Goal: Information Seeking & Learning: Learn about a topic

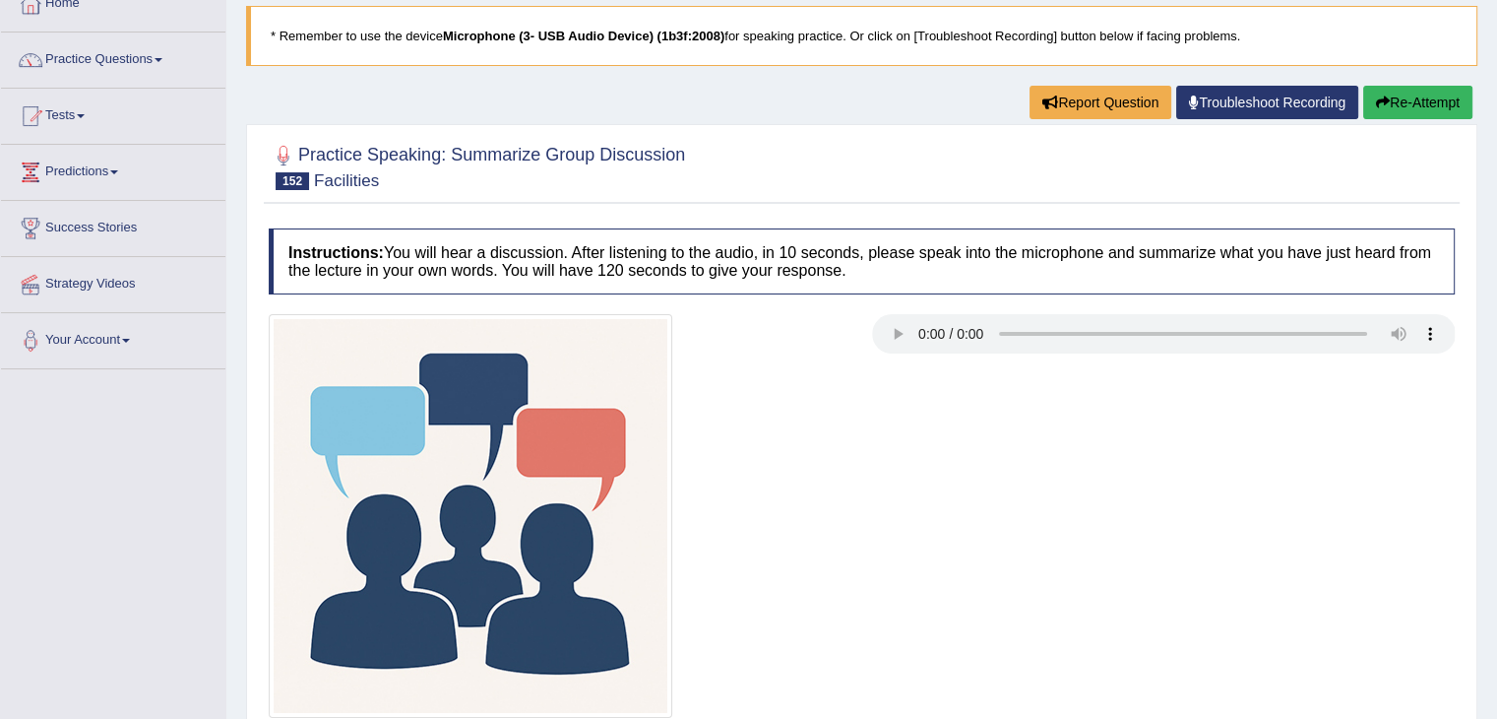
scroll to position [196, 0]
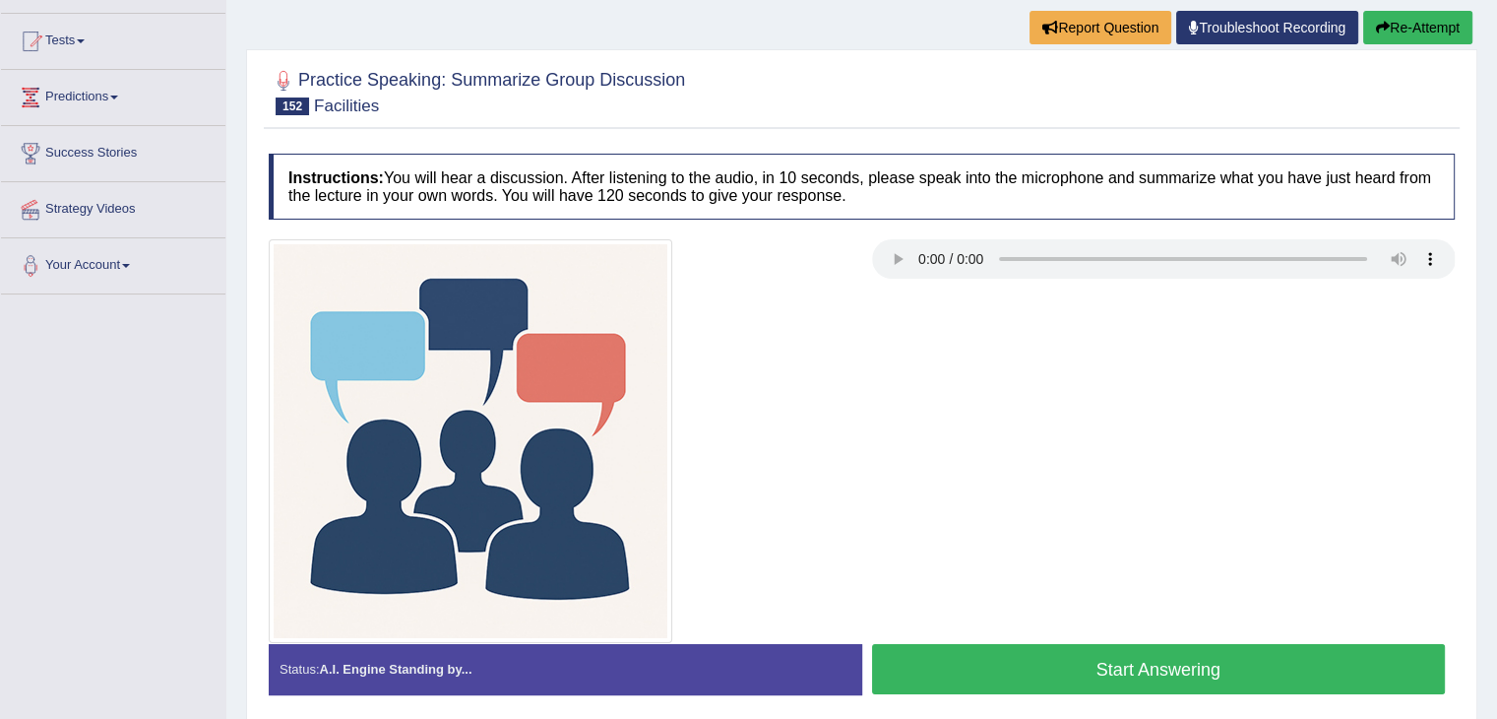
click at [1098, 674] on button "Start Answering" at bounding box center [1159, 669] width 574 height 50
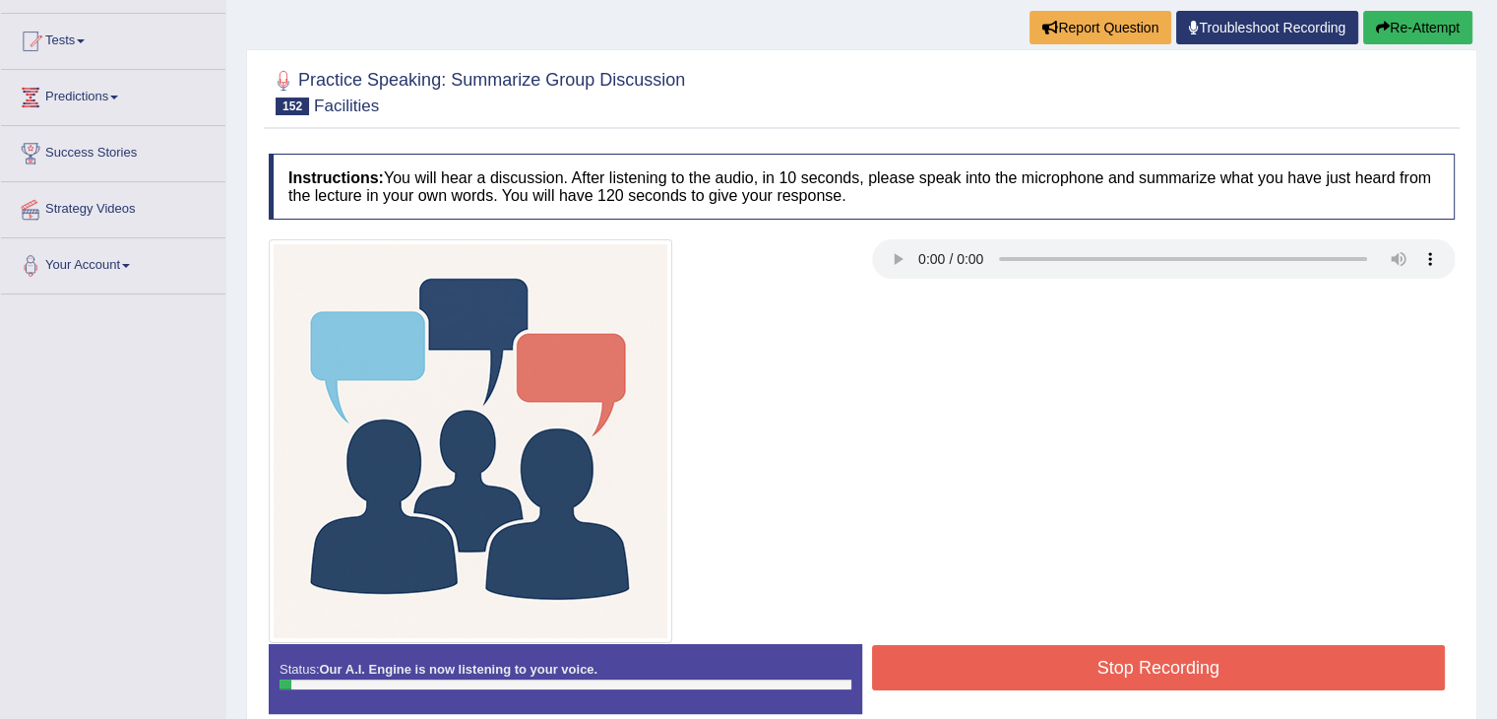
click at [1109, 320] on div at bounding box center [862, 441] width 1206 height 404
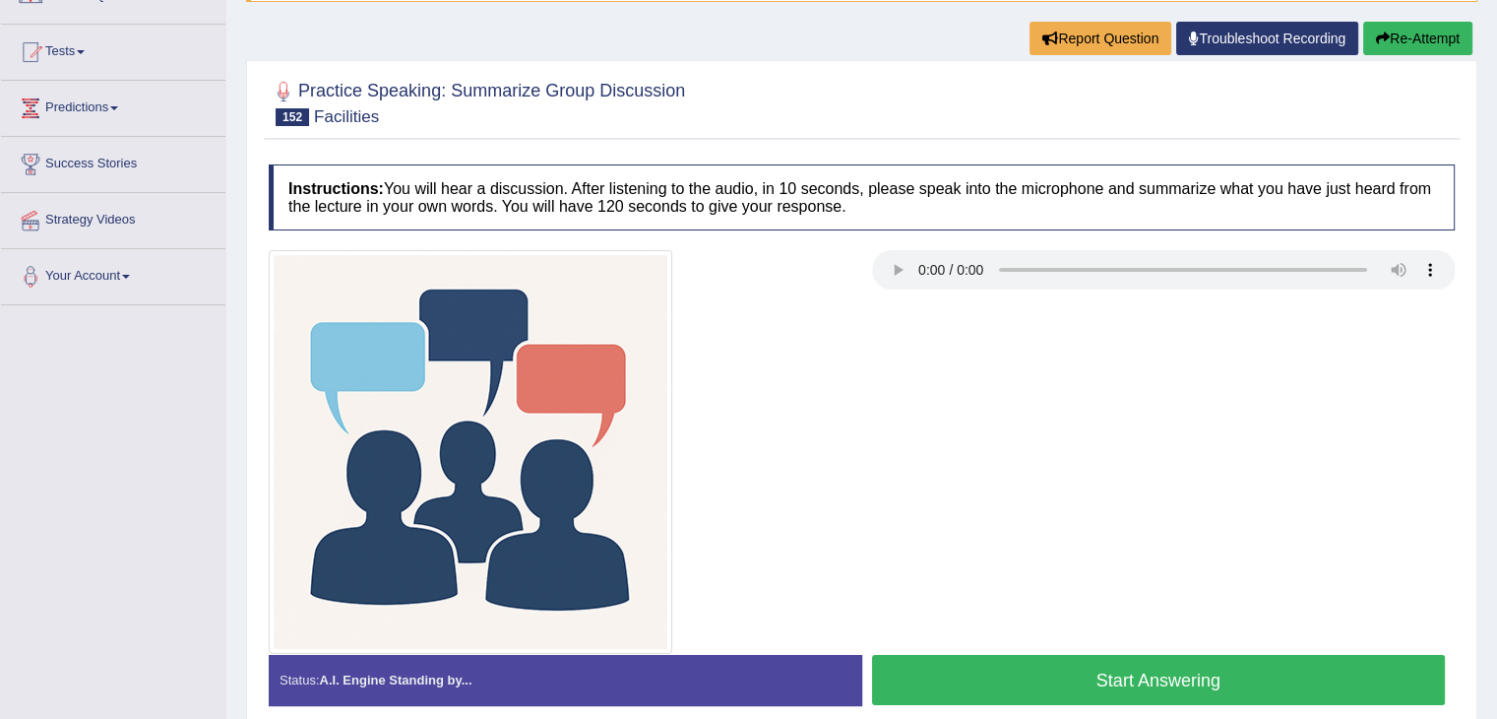
scroll to position [196, 0]
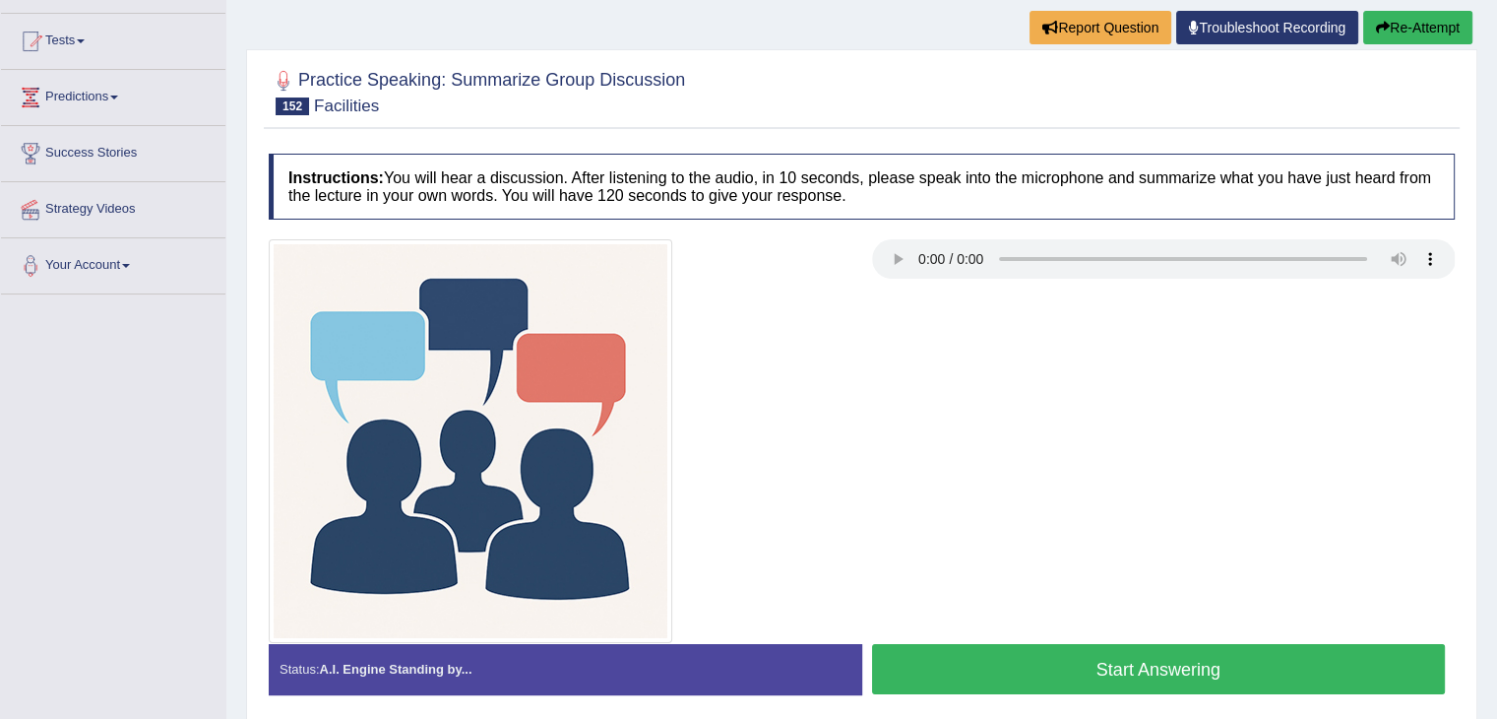
click at [1196, 665] on button "Start Answering" at bounding box center [1159, 669] width 574 height 50
click at [1047, 666] on button "Start Answering" at bounding box center [1159, 669] width 574 height 50
click at [1112, 665] on button "Start Answering" at bounding box center [1159, 669] width 574 height 50
click at [1119, 677] on button "Start Answering" at bounding box center [1159, 669] width 574 height 50
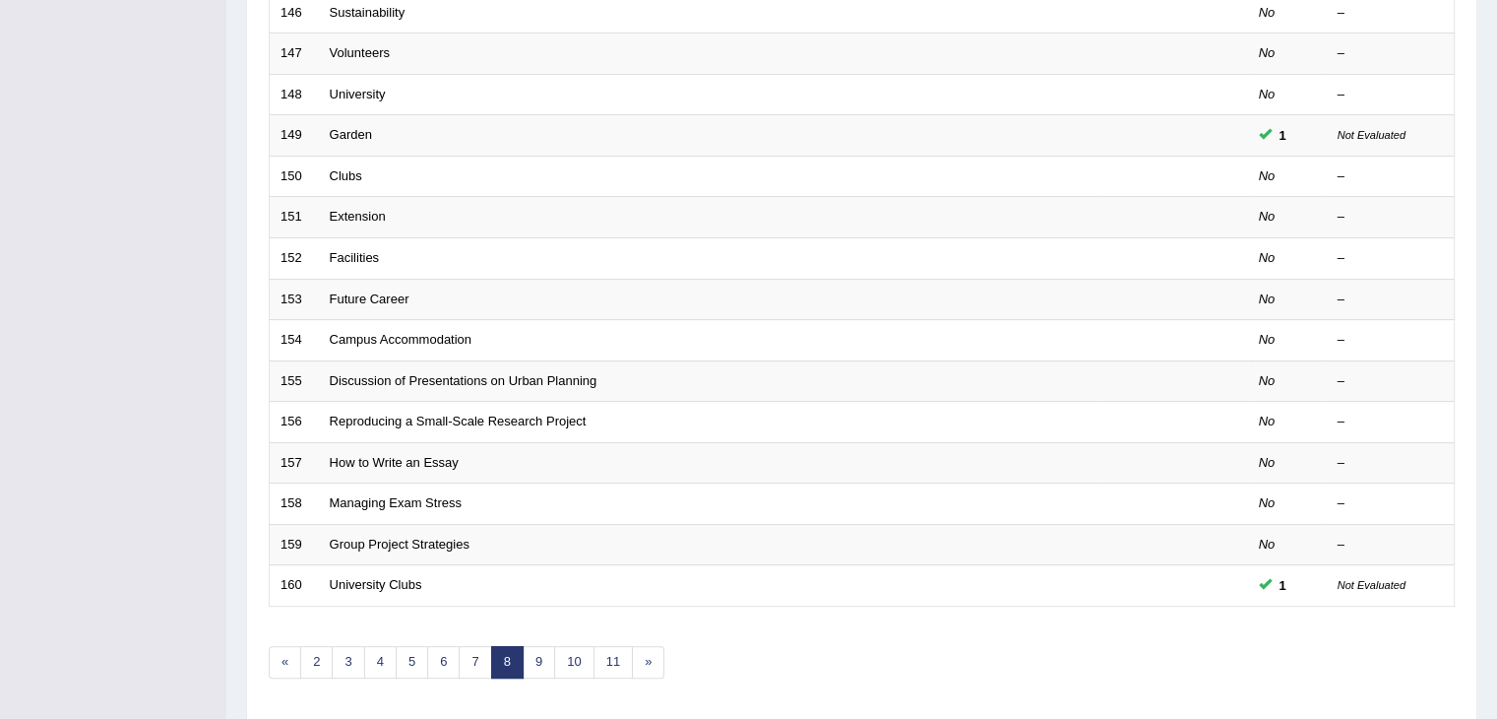
scroll to position [526, 0]
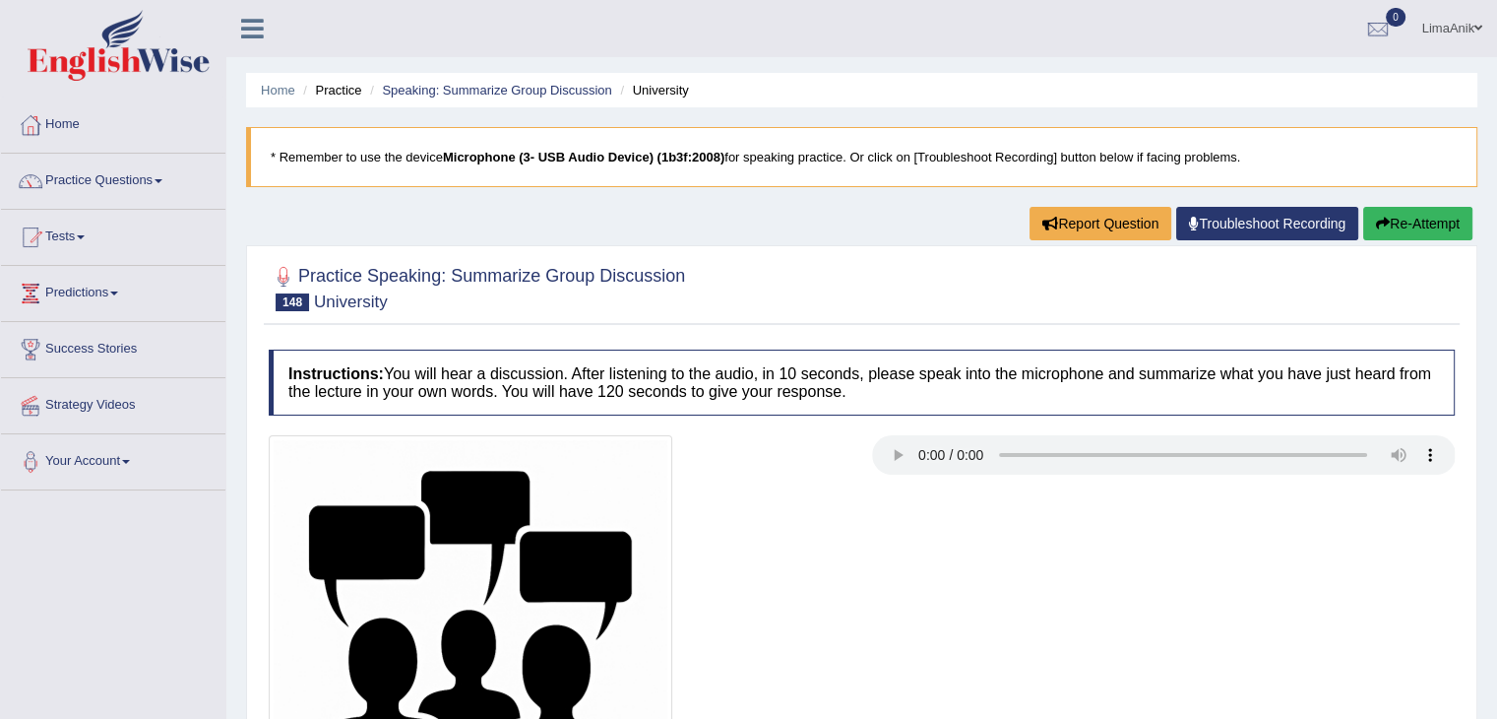
click at [799, 231] on div "Home Practice Speaking: Summarize Group Discussion University * Remember to use…" at bounding box center [861, 492] width 1271 height 984
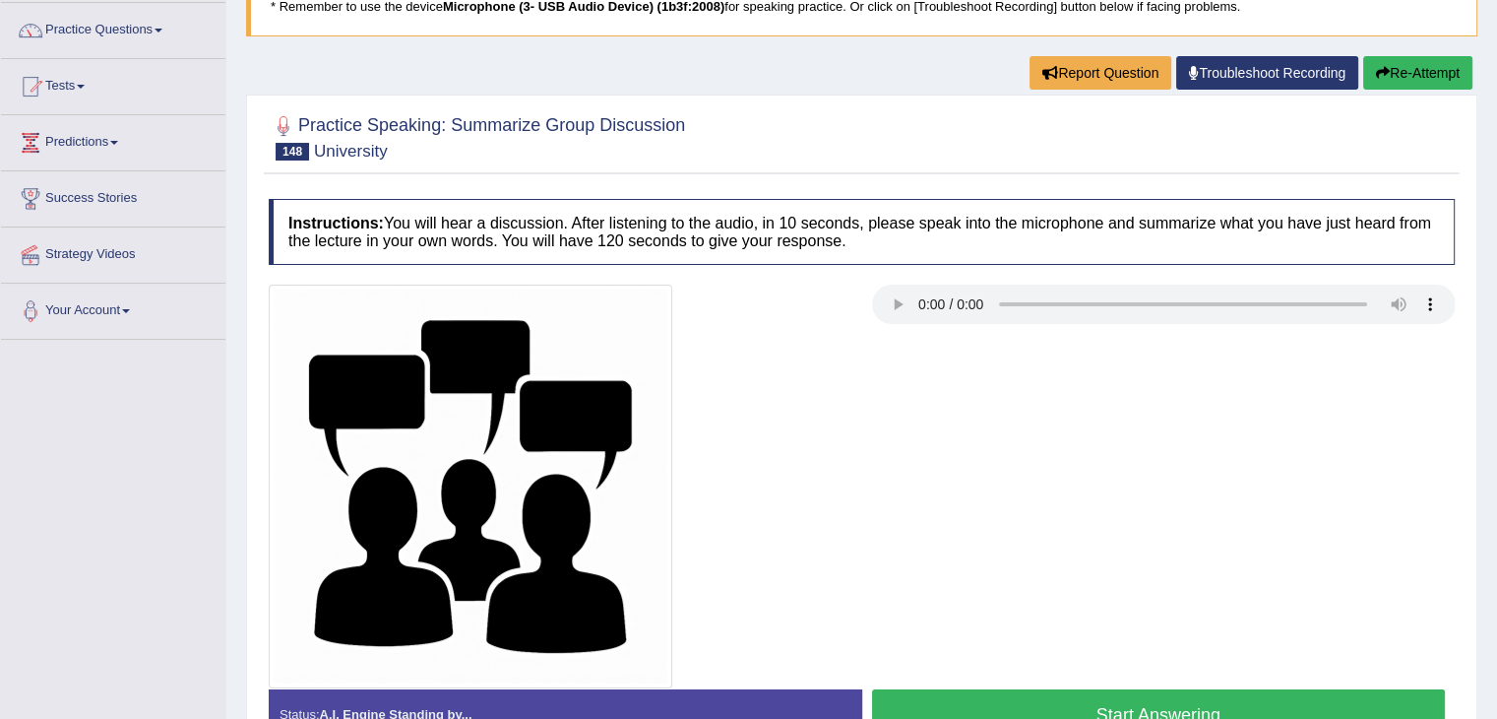
scroll to position [165, 0]
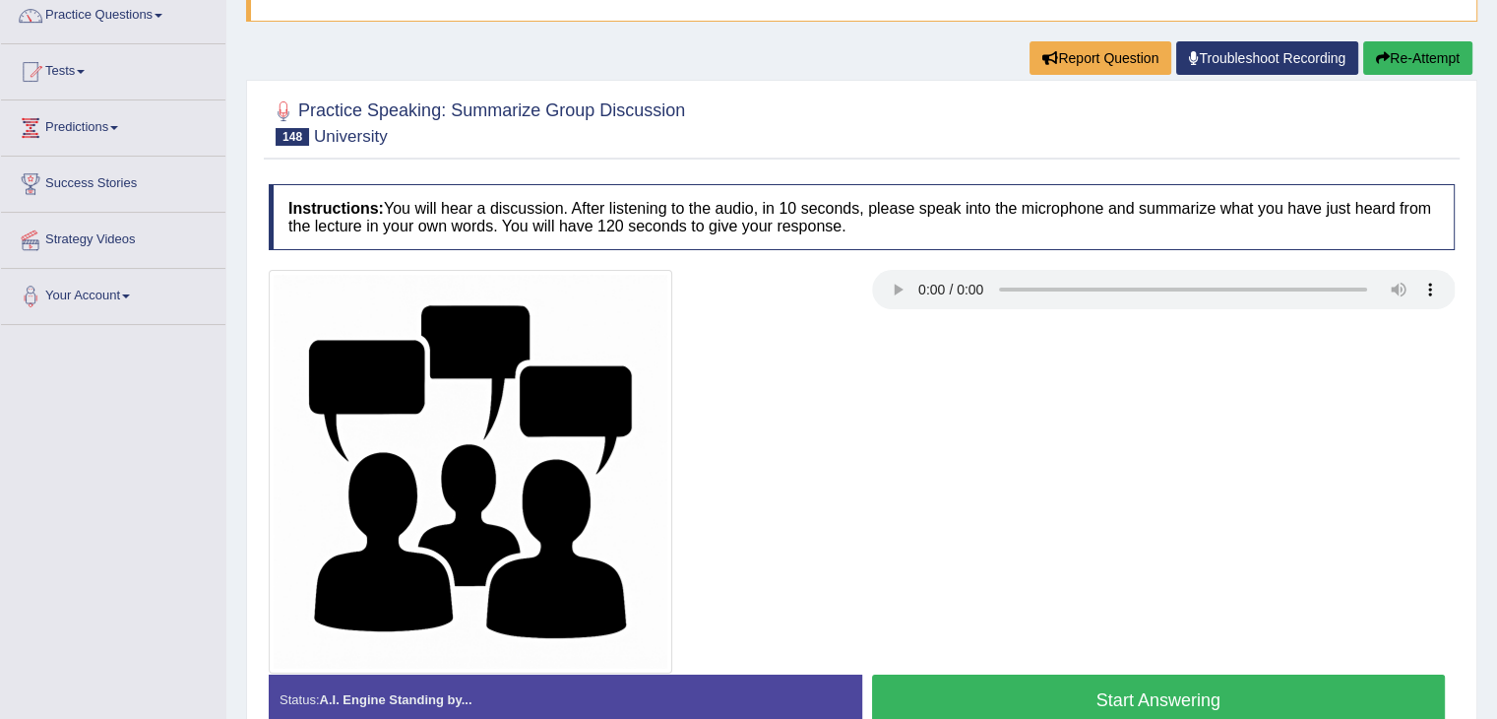
click at [1177, 717] on button "Start Answering" at bounding box center [1159, 699] width 574 height 50
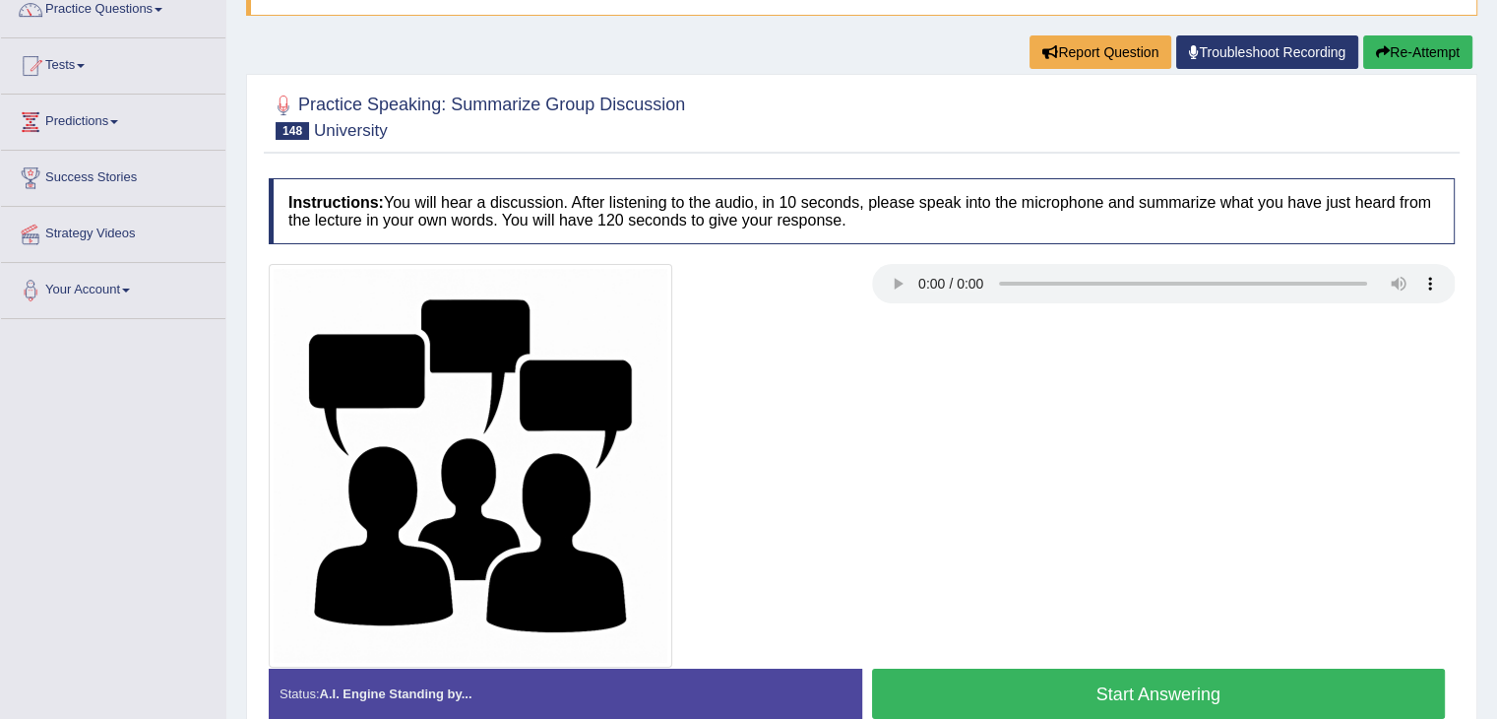
click at [1089, 685] on button "Start Answering" at bounding box center [1159, 693] width 574 height 50
click at [1051, 682] on button "Start Answering" at bounding box center [1159, 693] width 574 height 50
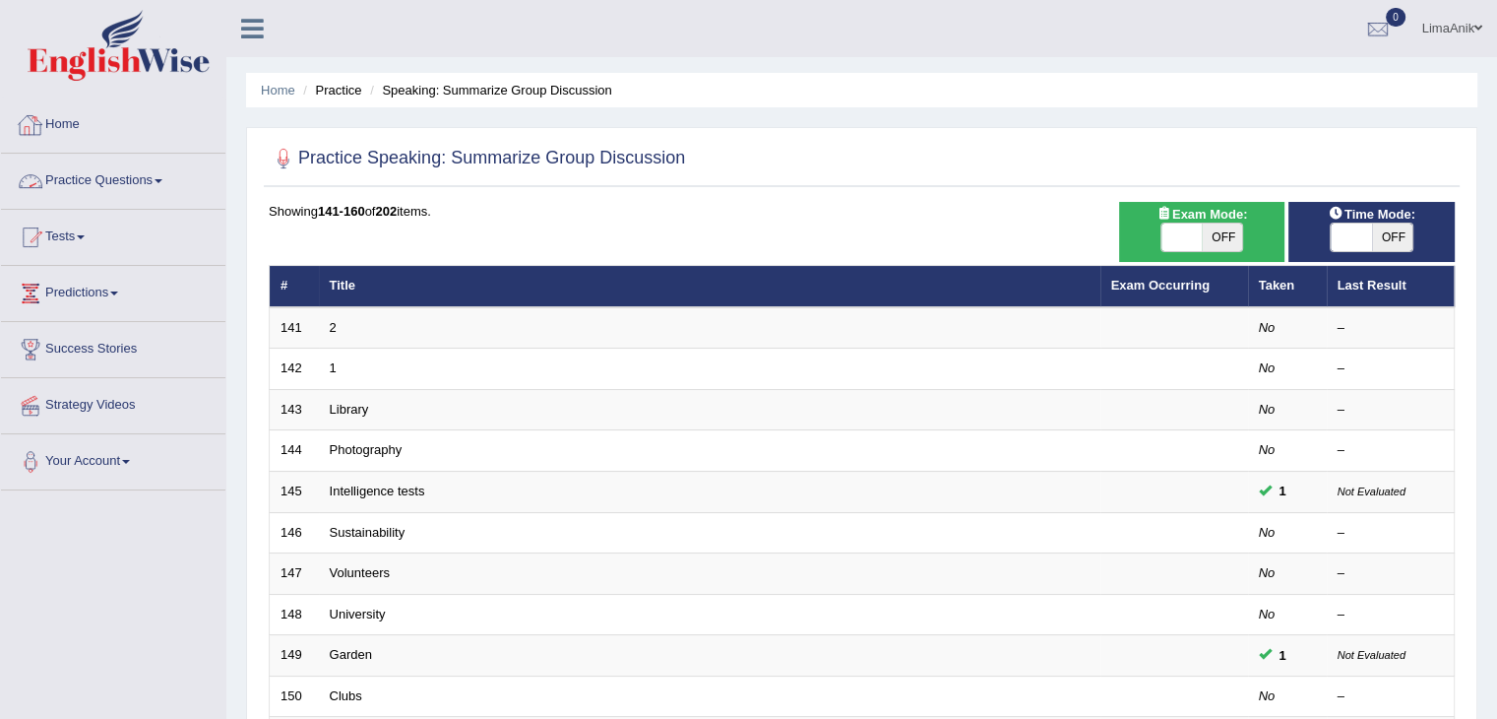
click at [109, 183] on link "Practice Questions" at bounding box center [113, 178] width 224 height 49
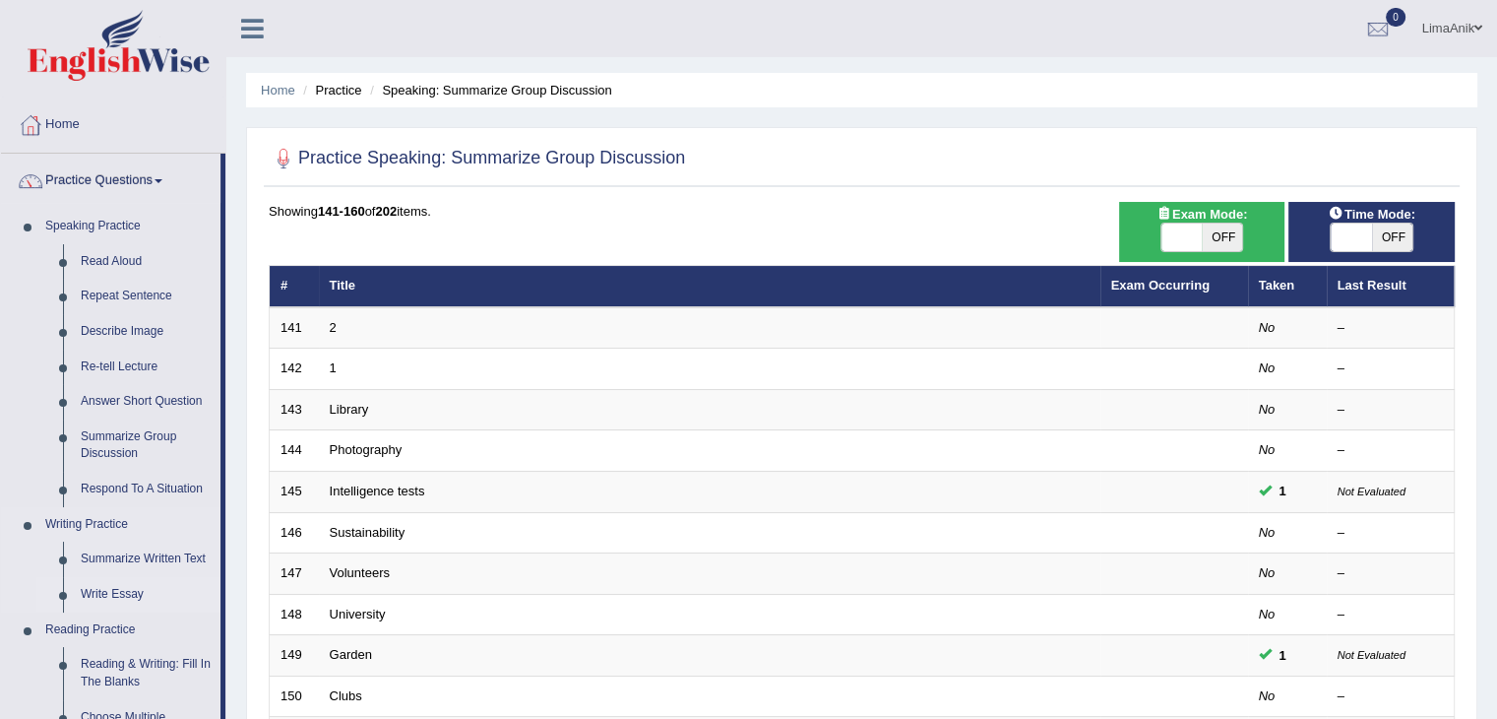
click at [123, 593] on link "Write Essay" at bounding box center [146, 594] width 149 height 35
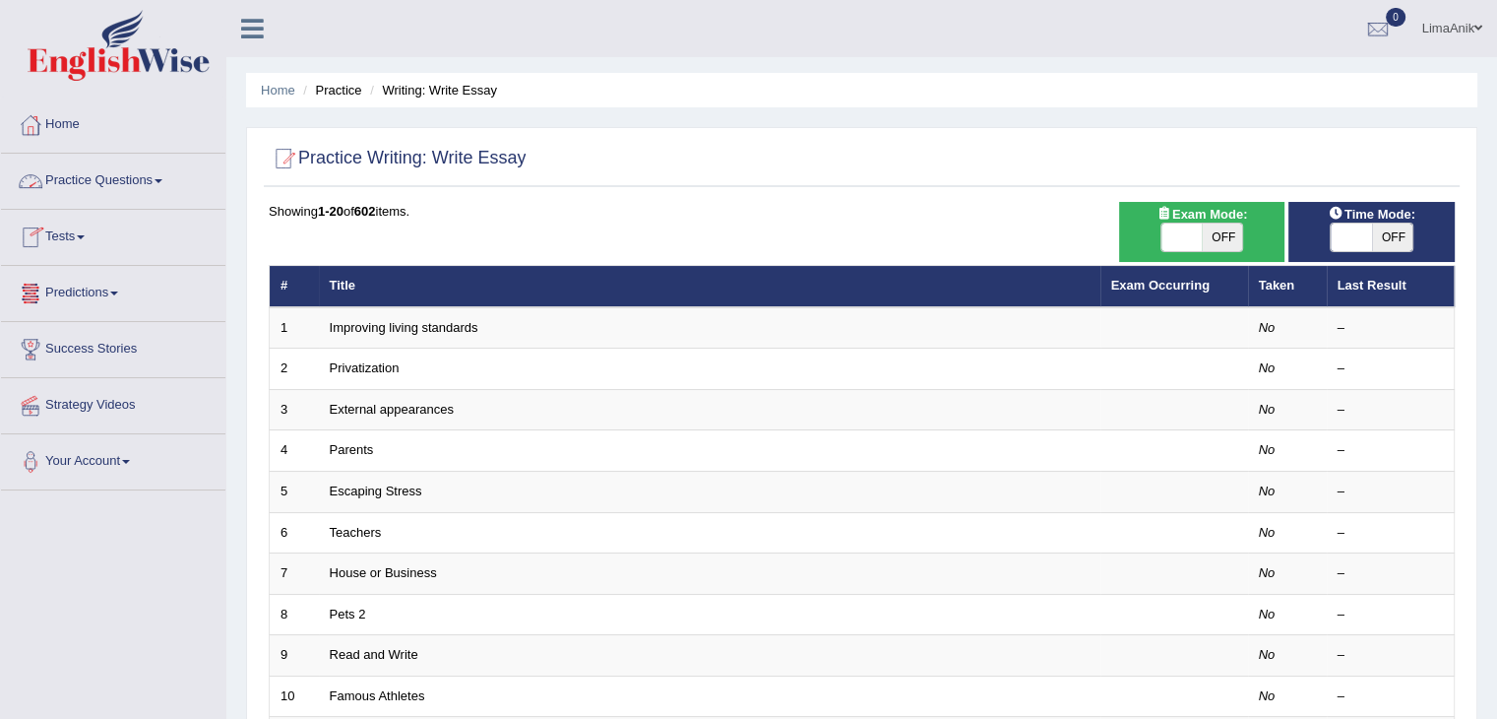
click at [86, 178] on link "Practice Questions" at bounding box center [113, 178] width 224 height 49
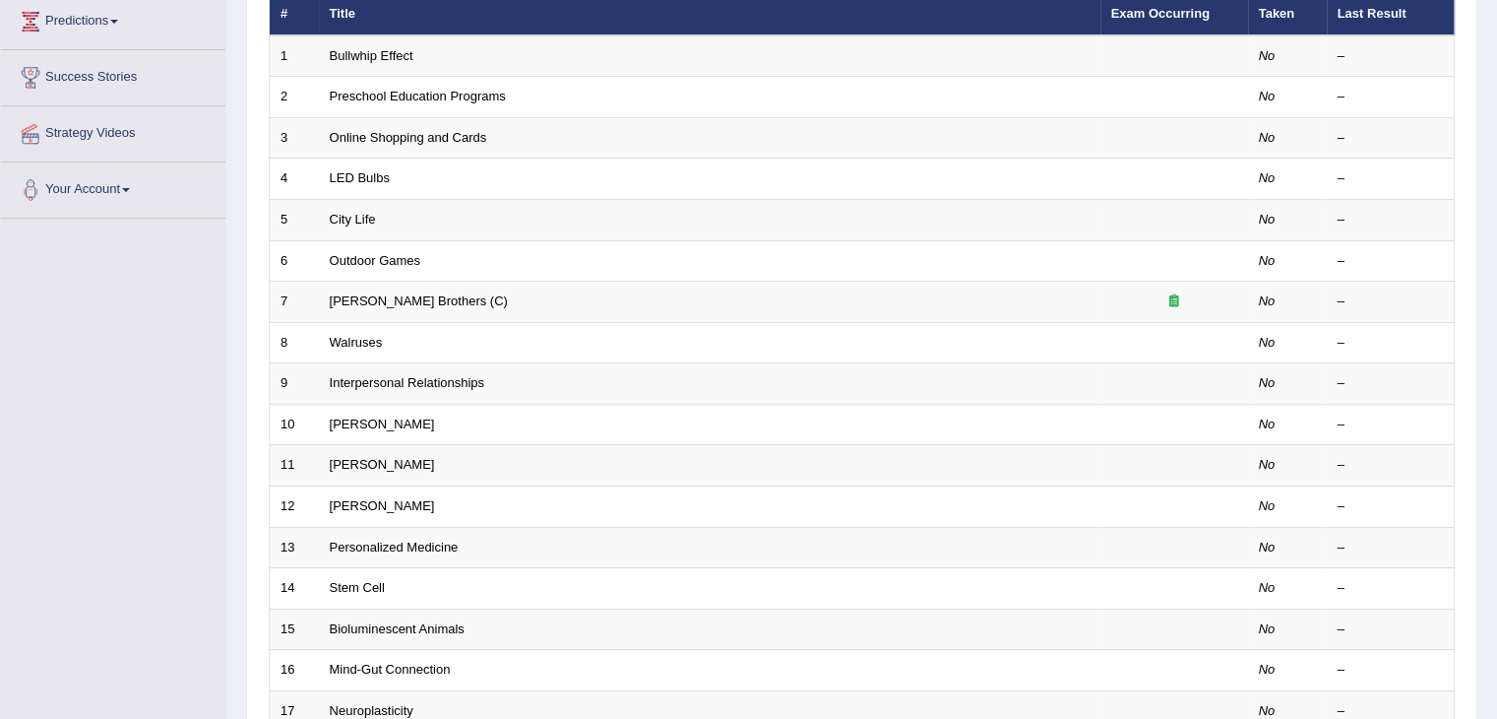
scroll to position [579, 0]
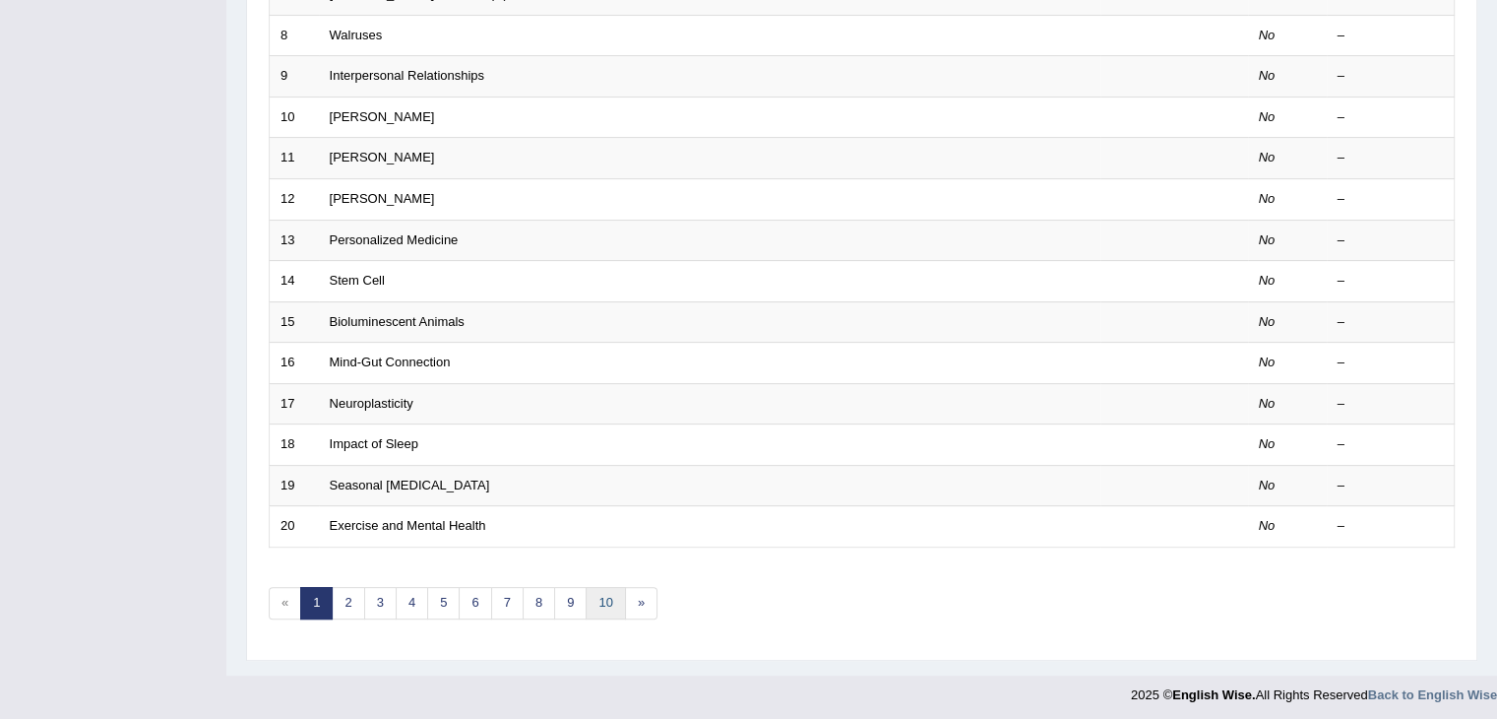
click at [592, 593] on link "10" at bounding box center [605, 603] width 39 height 32
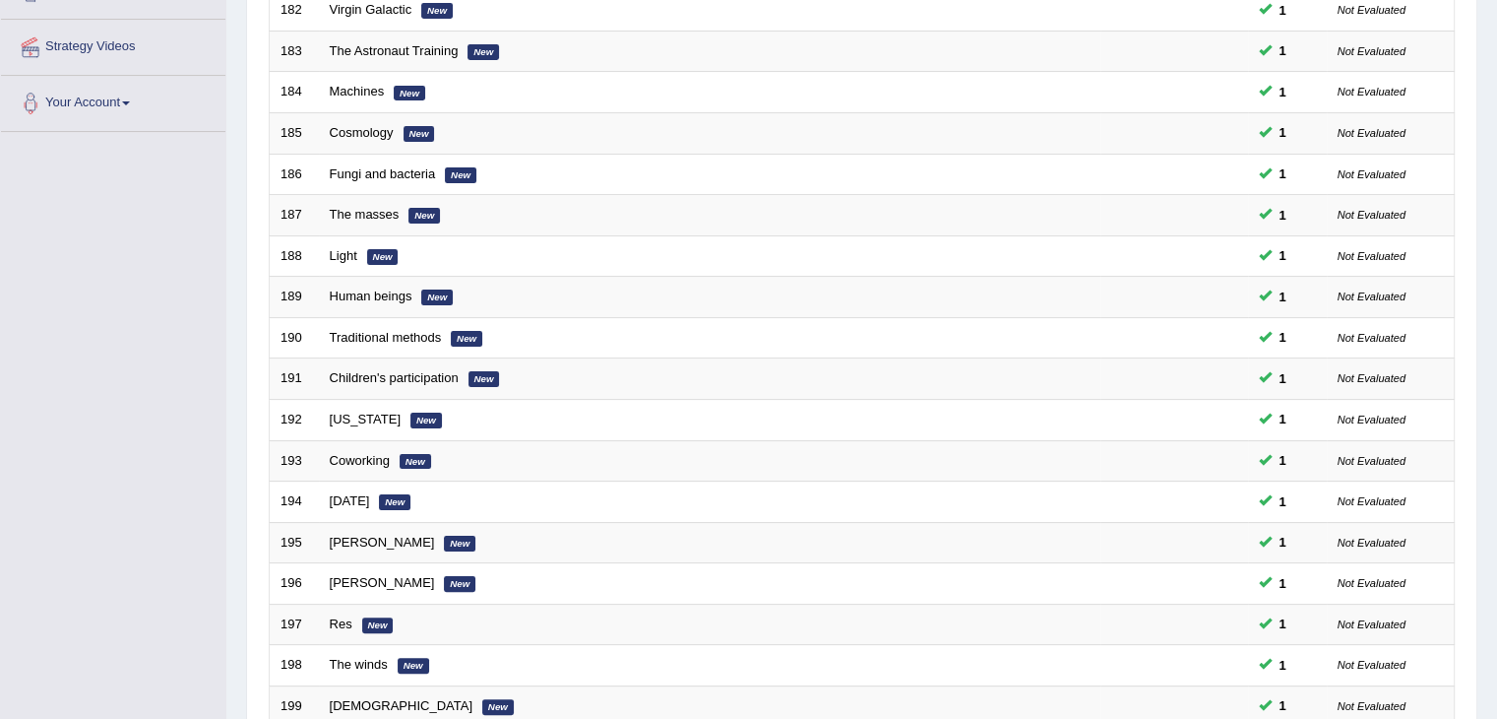
scroll to position [579, 0]
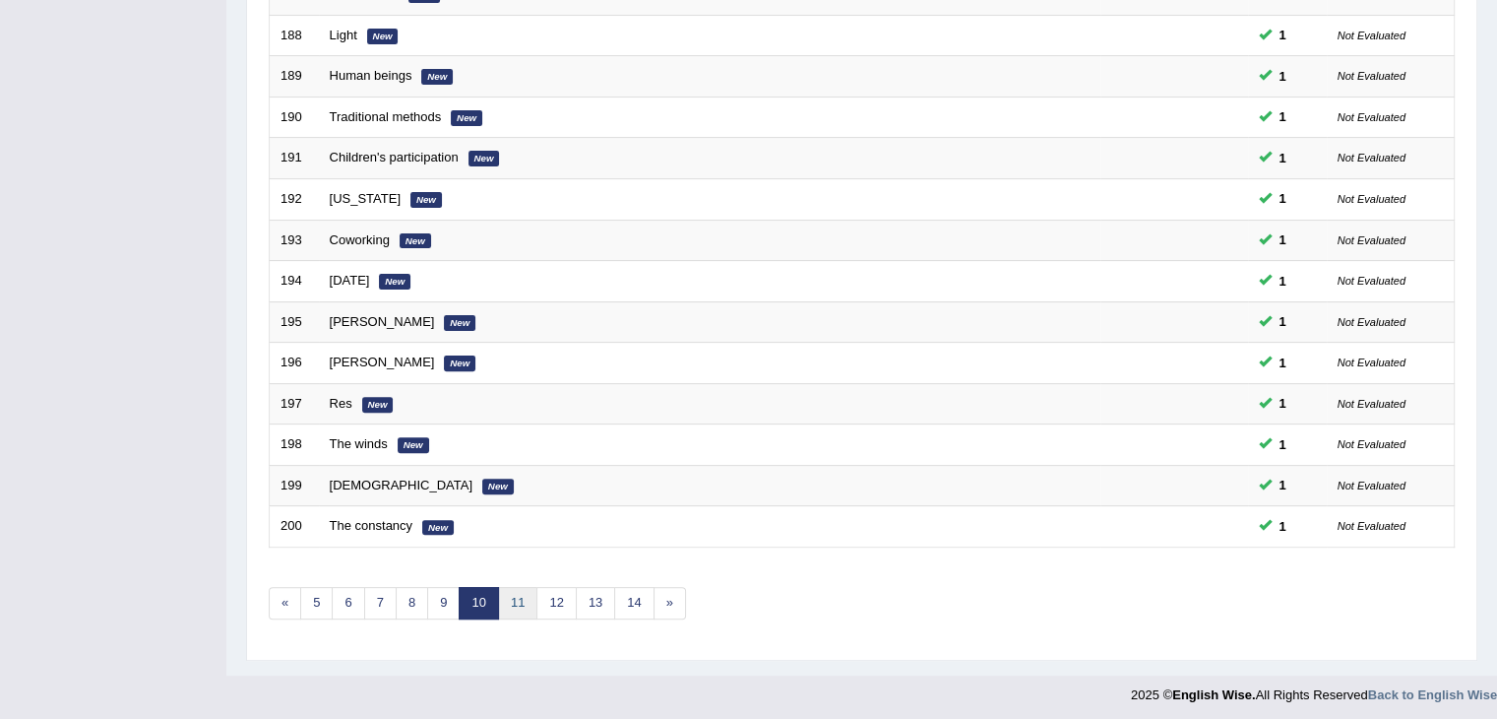
click at [508, 595] on link "11" at bounding box center [517, 603] width 39 height 32
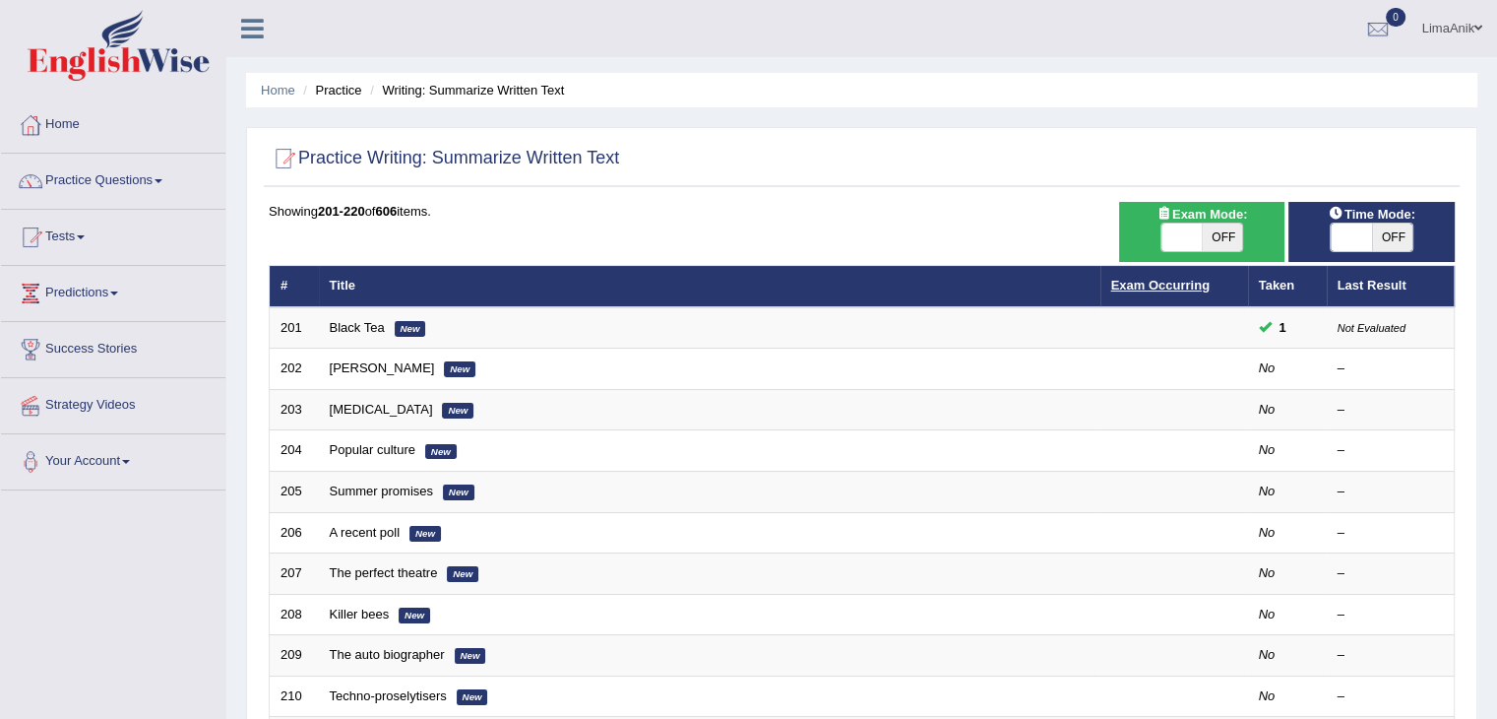
drag, startPoint x: 1131, startPoint y: 273, endPoint x: 1131, endPoint y: 285, distance: 12.8
click at [1131, 285] on th "Exam Occurring" at bounding box center [1175, 286] width 148 height 41
click at [1131, 285] on link "Exam Occurring" at bounding box center [1160, 285] width 98 height 15
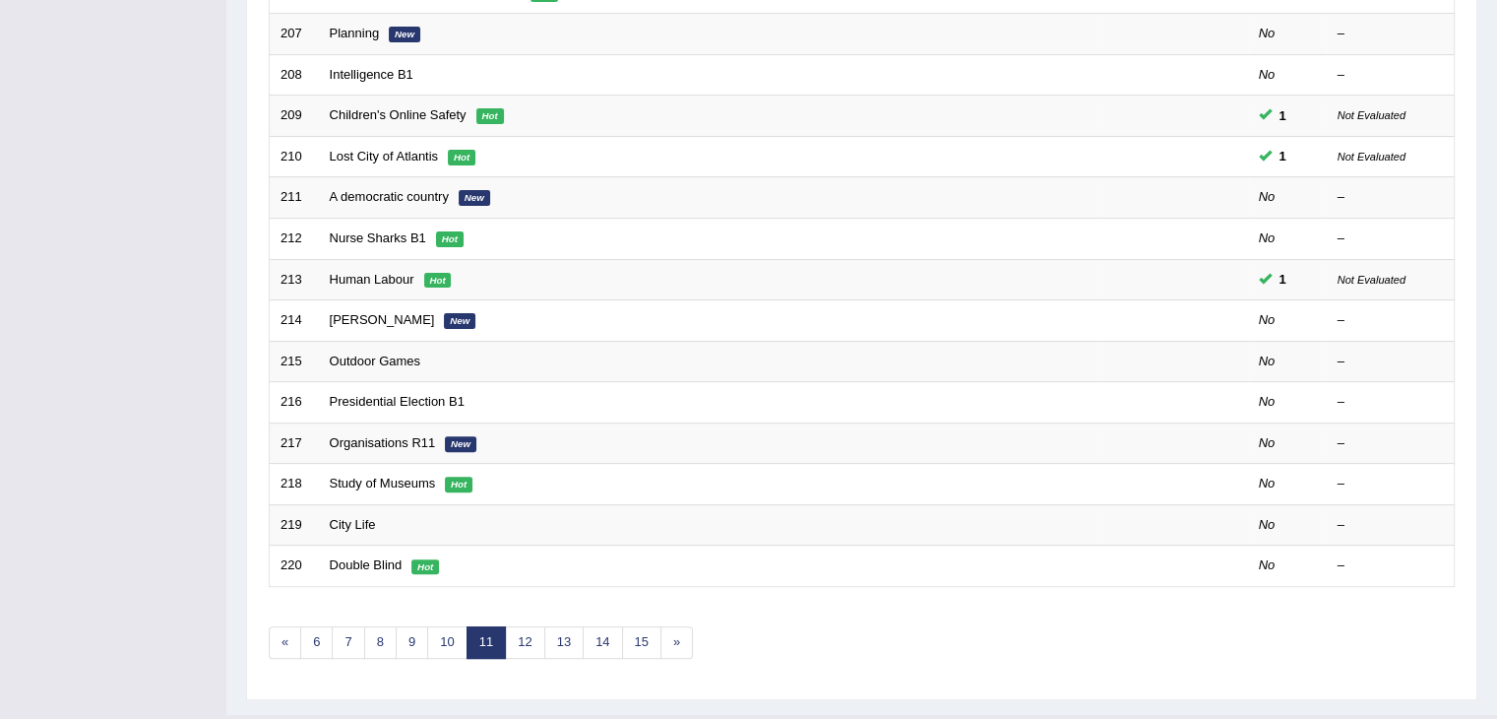
scroll to position [579, 0]
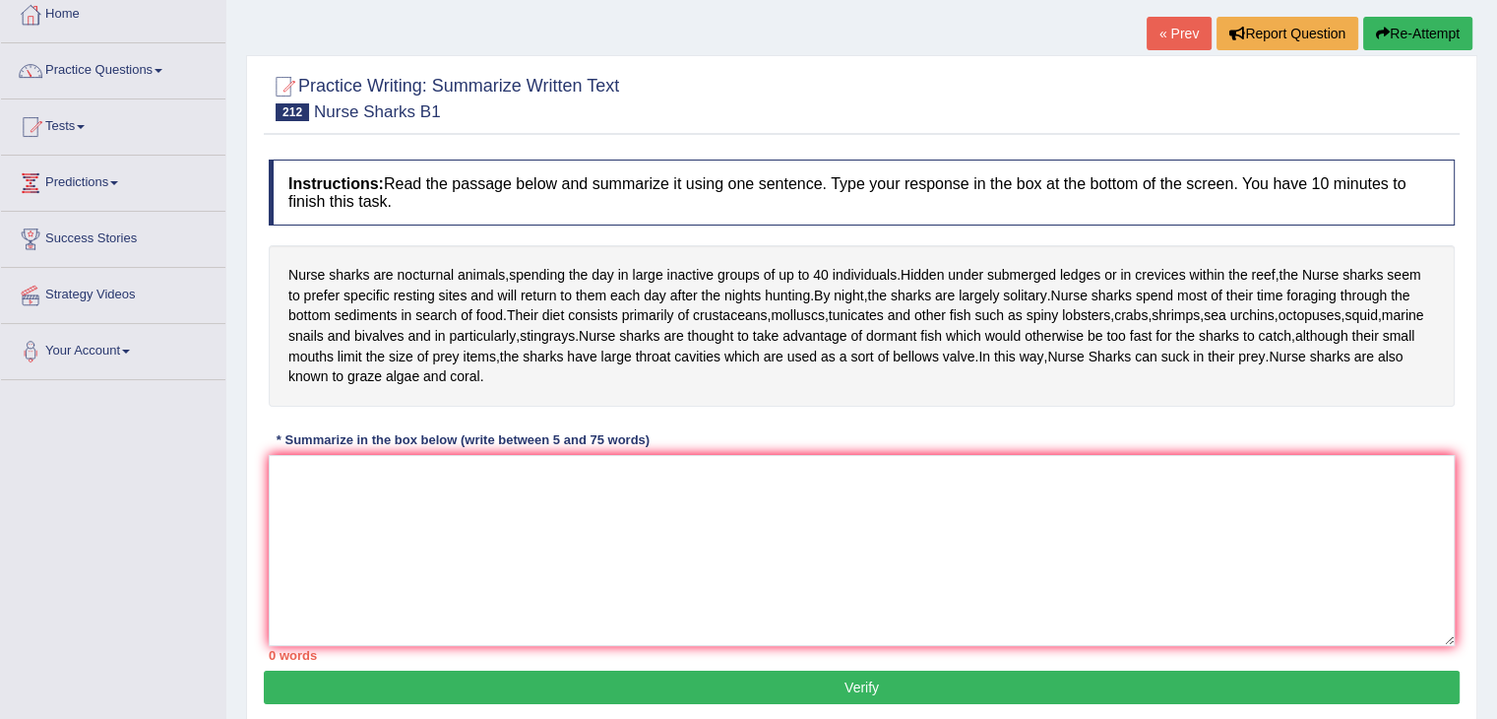
scroll to position [139, 0]
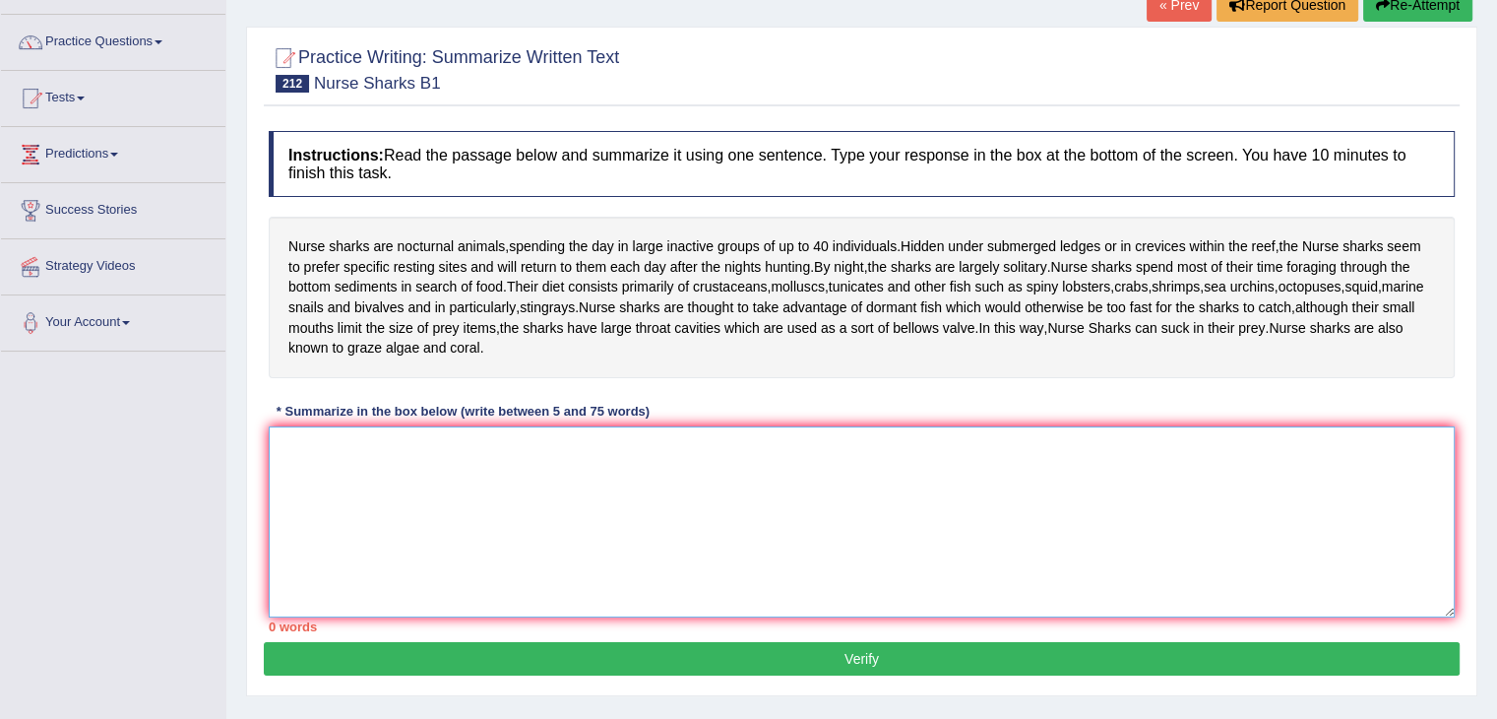
click at [475, 514] on textarea at bounding box center [862, 521] width 1186 height 191
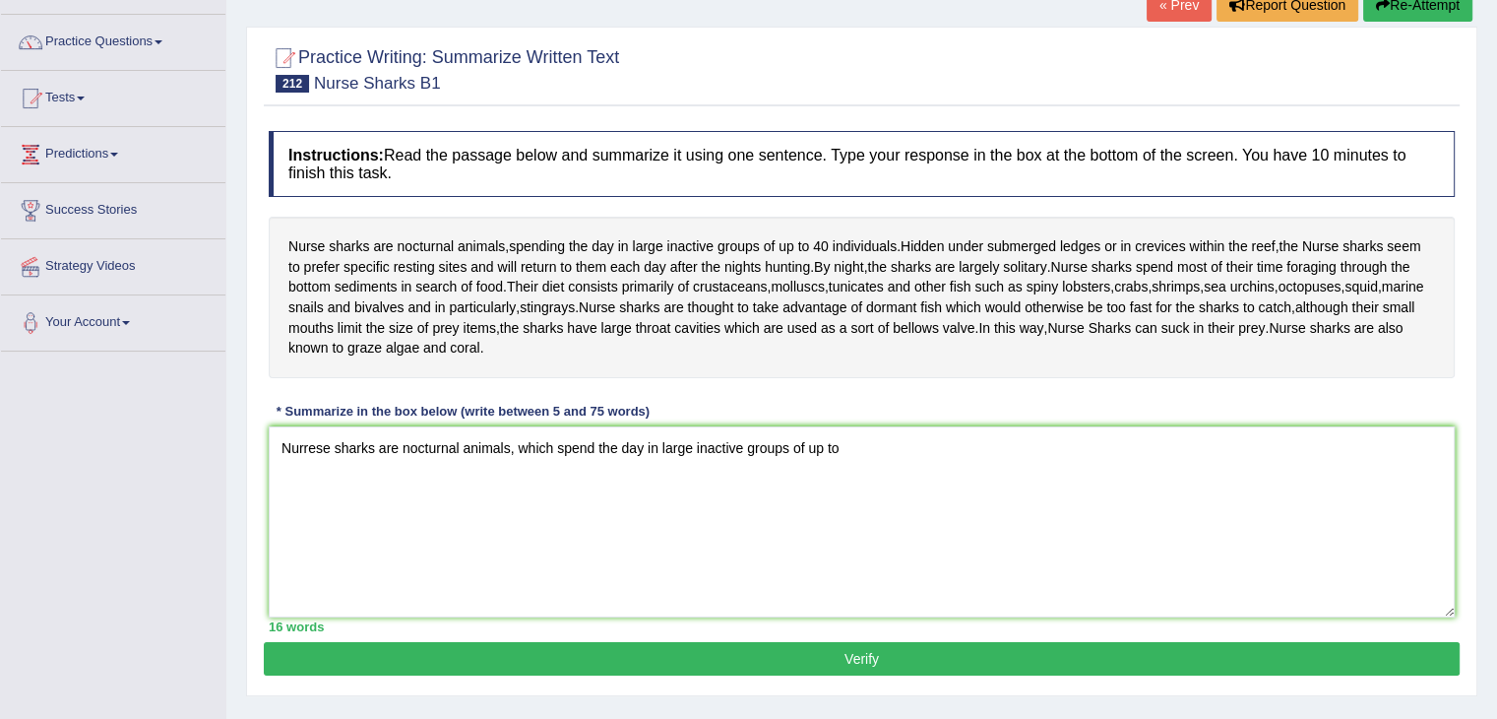
click at [901, 442] on div "Instructions: Read the passage below and summarize it using one sentence. Type …" at bounding box center [862, 381] width 1196 height 521
click at [867, 477] on textarea "Nurrese sharks are nocturnal animals, which spend the day in large inactive gro…" at bounding box center [862, 521] width 1186 height 191
click at [1000, 483] on textarea "Nurrese sharks are nocturnal animals, which spend the day in large inactive gro…" at bounding box center [862, 521] width 1186 height 191
click at [1292, 477] on textarea "Nurrese sharks are nocturnal animals, which spend the day in large inactive gro…" at bounding box center [862, 521] width 1186 height 191
click at [1066, 474] on textarea "Nurrese sharks are nocturnal animals, which spend the day in large inactive gro…" at bounding box center [862, 521] width 1186 height 191
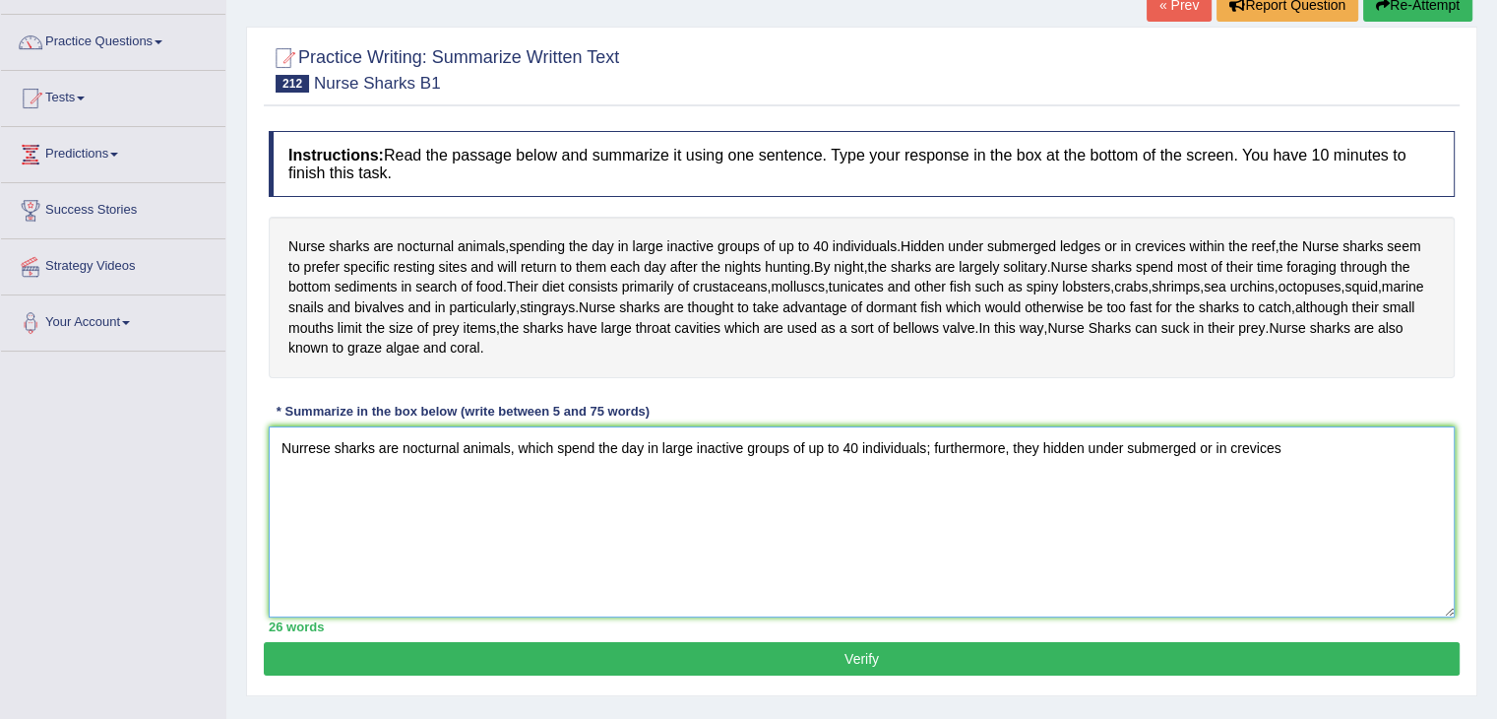
click at [1146, 522] on textarea "Nurrese sharks are nocturnal animals, which spend the day in large inactive gro…" at bounding box center [862, 521] width 1186 height 191
click at [1298, 469] on textarea "Nurrese sharks are nocturnal animals, which spend the day in large inactive gro…" at bounding box center [862, 521] width 1186 height 191
click at [1294, 468] on textarea "Nurrese sharks are nocturnal animals, which spend the day in large inactive gro…" at bounding box center [862, 521] width 1186 height 191
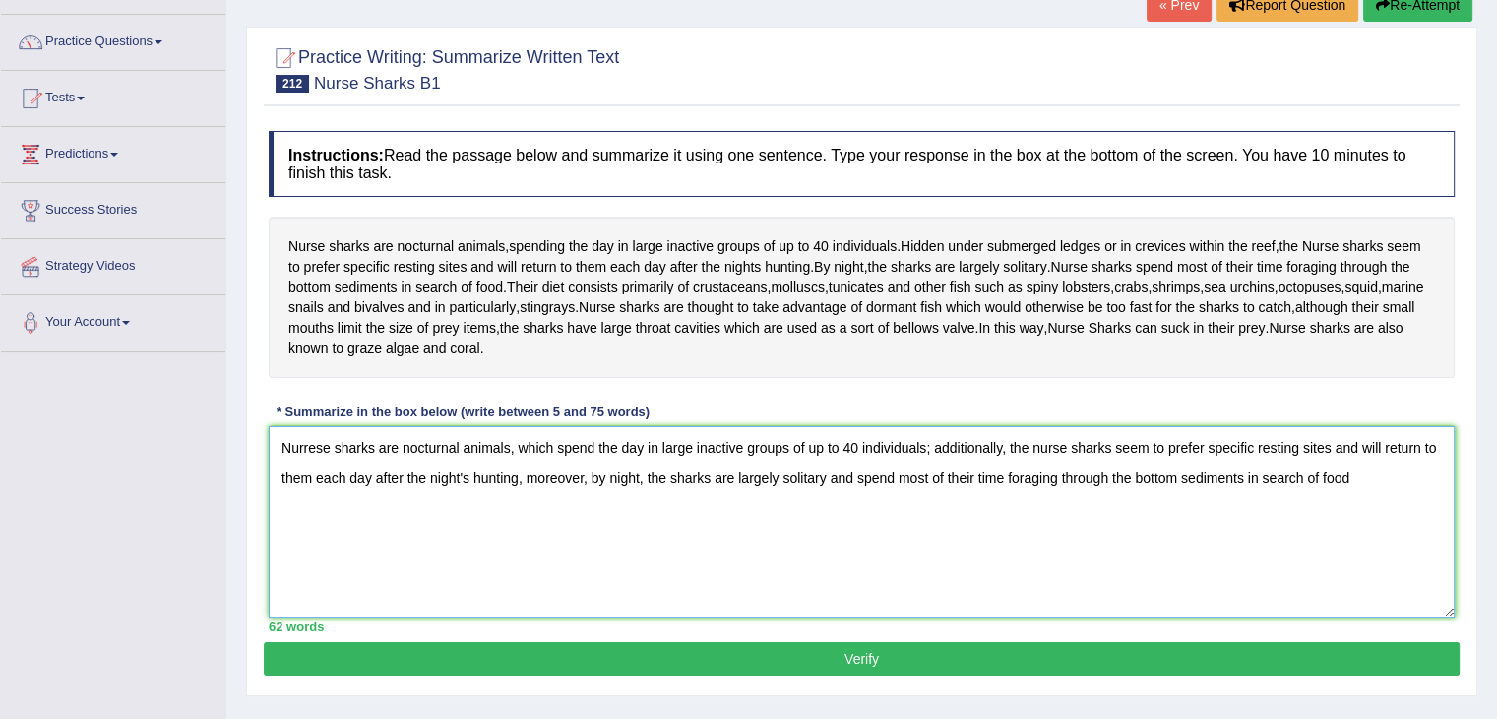
click at [1357, 498] on textarea "Nurrese sharks are nocturnal animals, which spend the day in large inactive gro…" at bounding box center [862, 521] width 1186 height 191
click at [1401, 496] on textarea "Nurrese sharks are nocturnal animals, which spend the day in large inactive gro…" at bounding box center [862, 521] width 1186 height 191
click at [310, 465] on textarea "Nurrese sharks are nocturnal animals, which spend the day in large inactive gro…" at bounding box center [862, 521] width 1186 height 191
click at [348, 533] on textarea "Nurse sharks are nocturnal animals, which spend the day in large inactive group…" at bounding box center [862, 521] width 1186 height 191
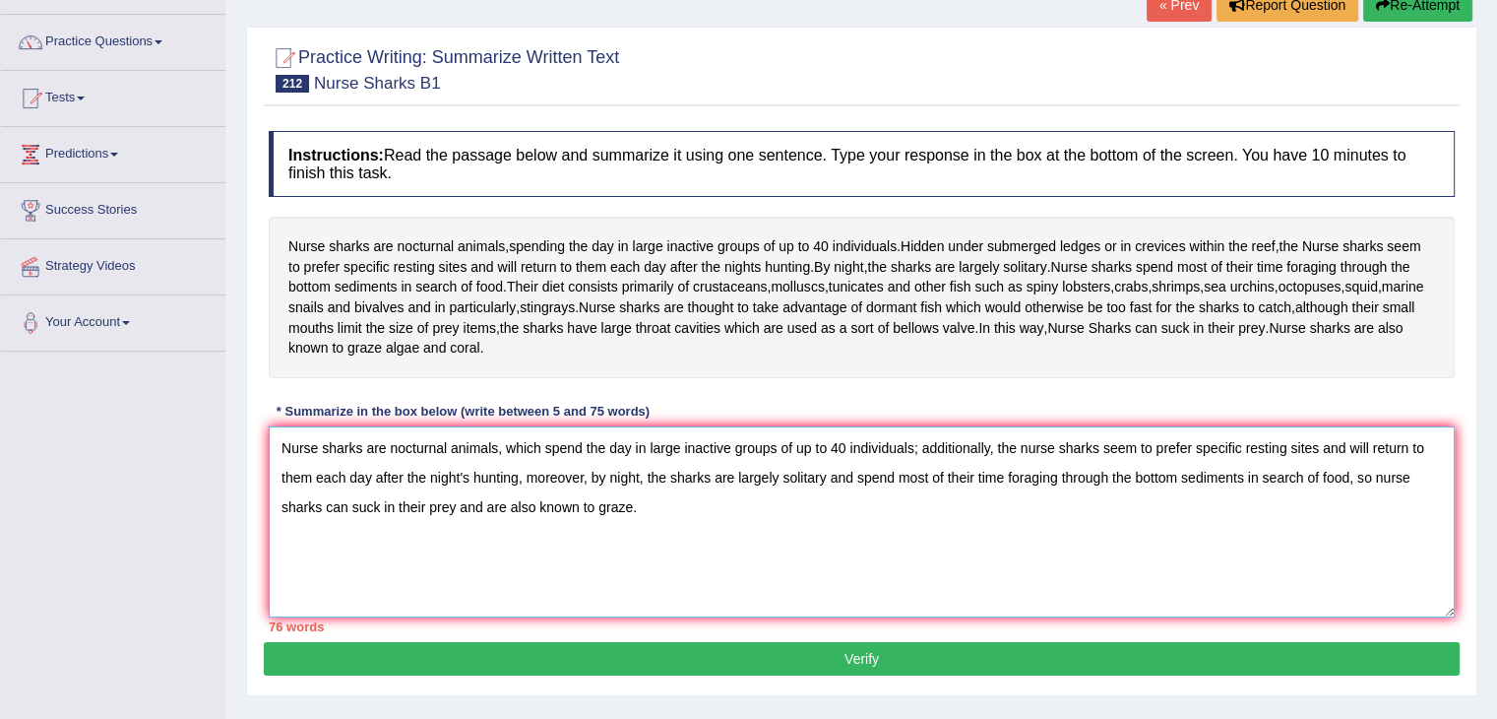
click at [473, 496] on textarea "Nurse sharks are nocturnal animals, which spend the day in large inactive group…" at bounding box center [862, 521] width 1186 height 191
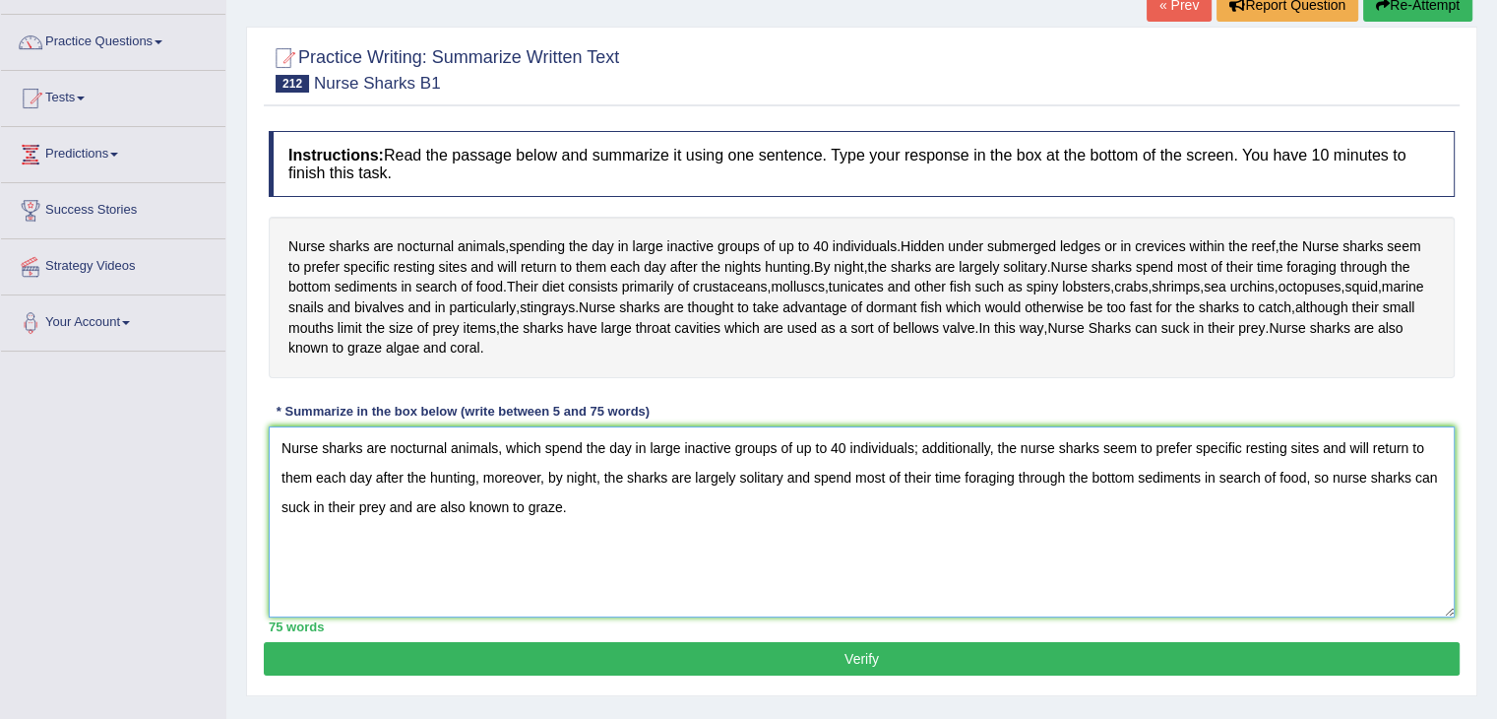
click at [597, 580] on textarea "Nurse sharks are nocturnal animals, which spend the day in large inactive group…" at bounding box center [862, 521] width 1186 height 191
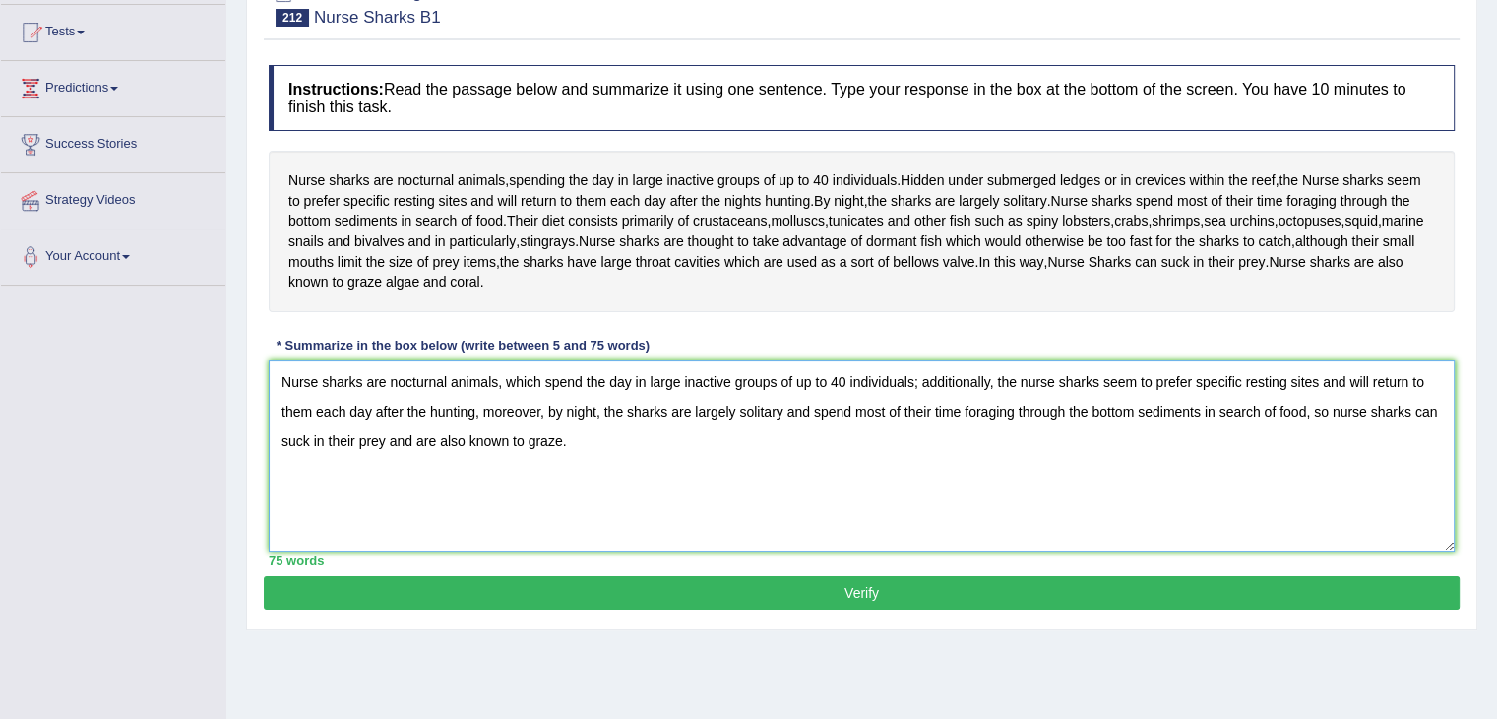
type textarea "Nurse sharks are nocturnal animals, which spend the day in large inactive group…"
click at [826, 630] on div "Practice Writing: Summarize Written Text 212 Nurse Sharks B1 Instructions: Read…" at bounding box center [862, 295] width 1232 height 669
click at [850, 609] on button "Verify" at bounding box center [862, 592] width 1196 height 33
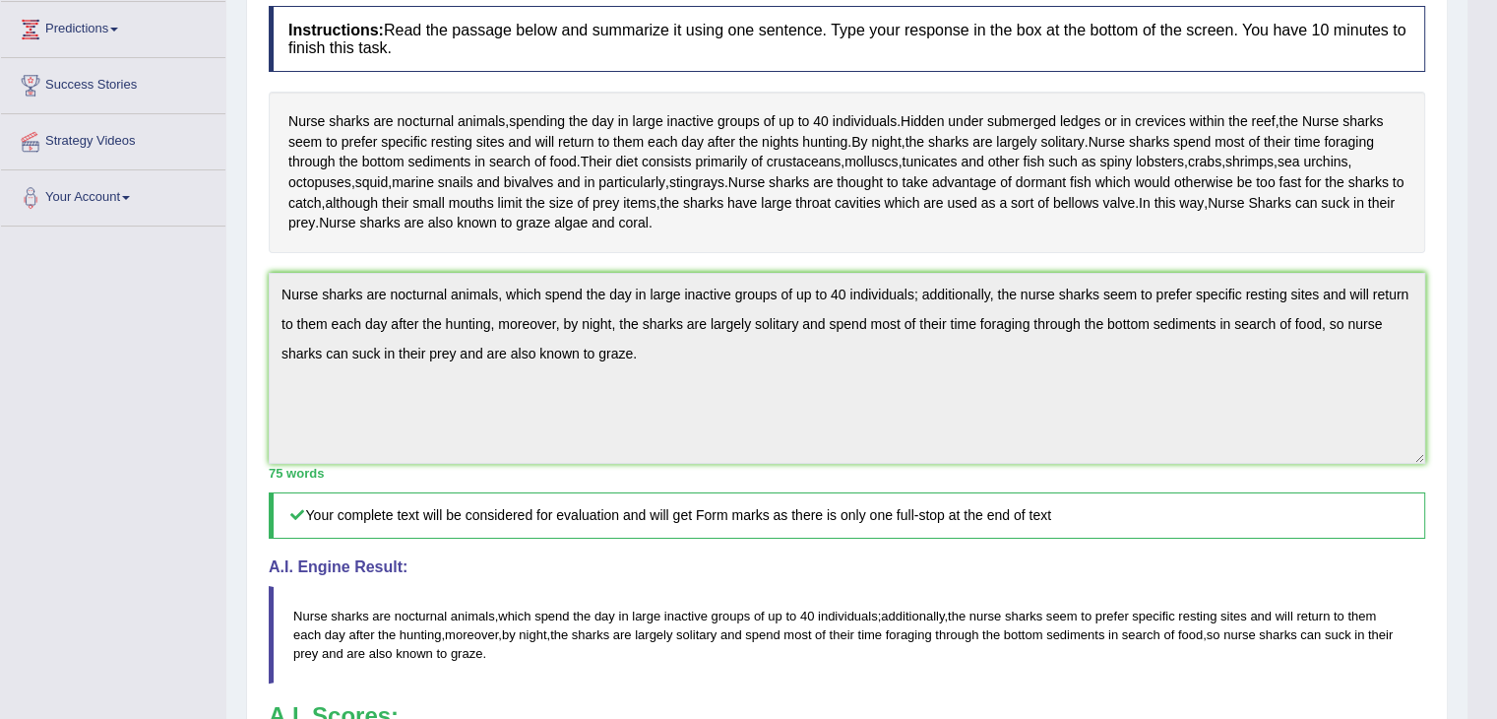
scroll to position [383, 0]
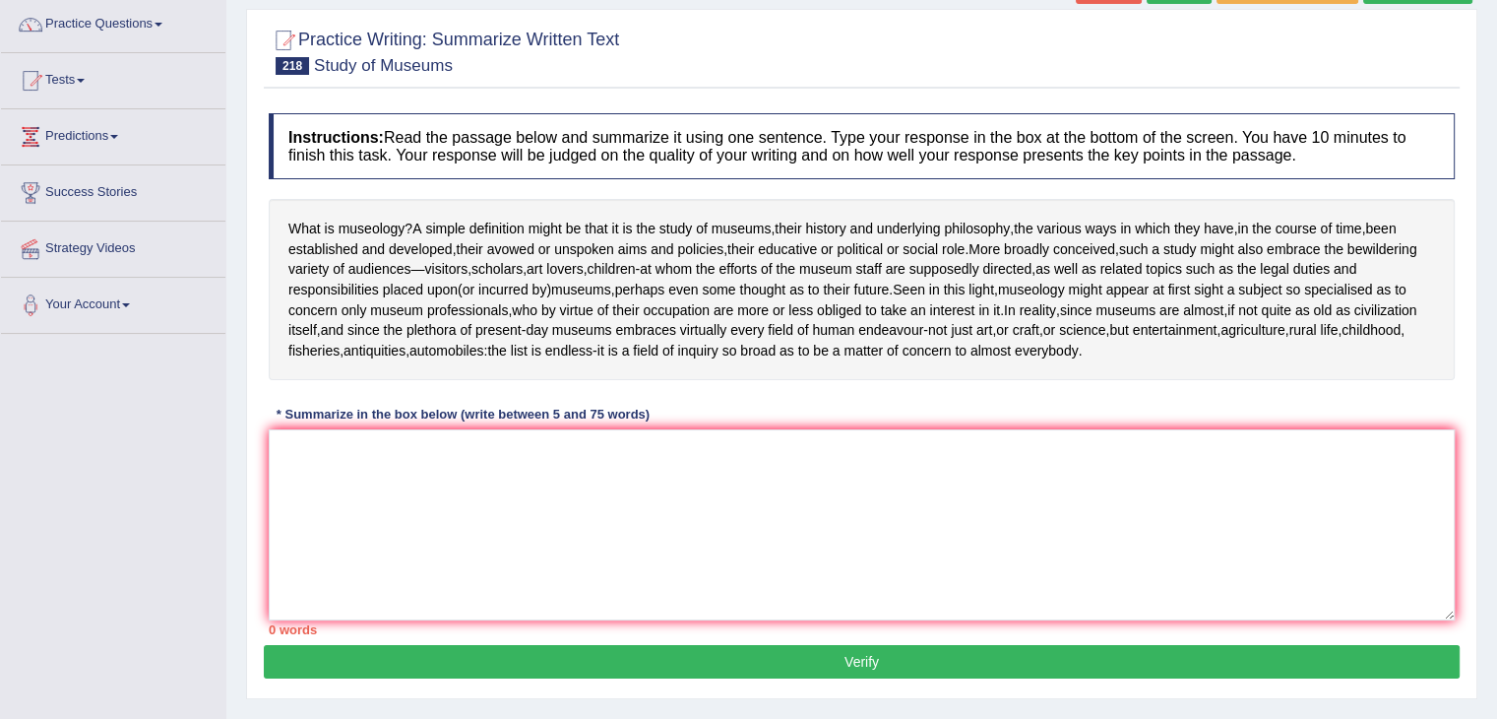
scroll to position [138, 0]
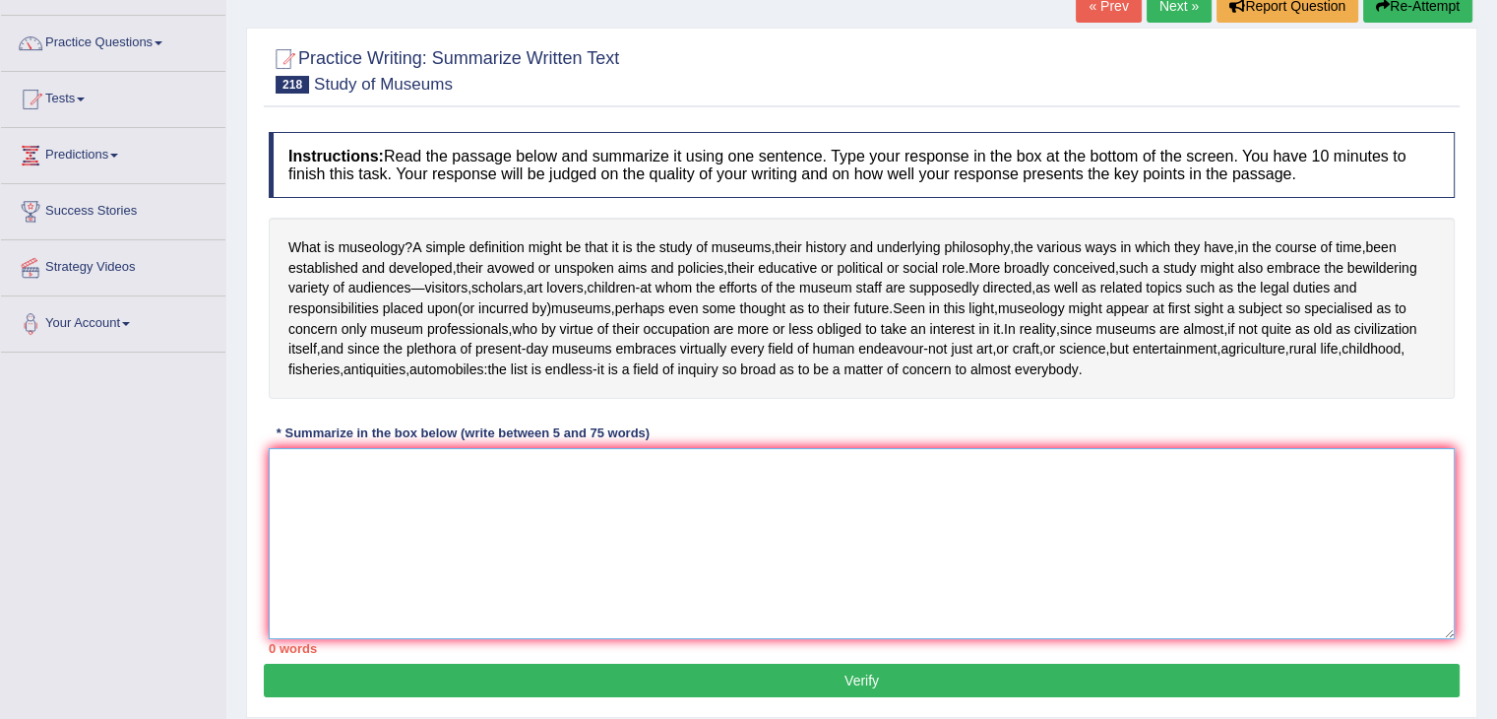
click at [418, 490] on textarea at bounding box center [862, 543] width 1186 height 191
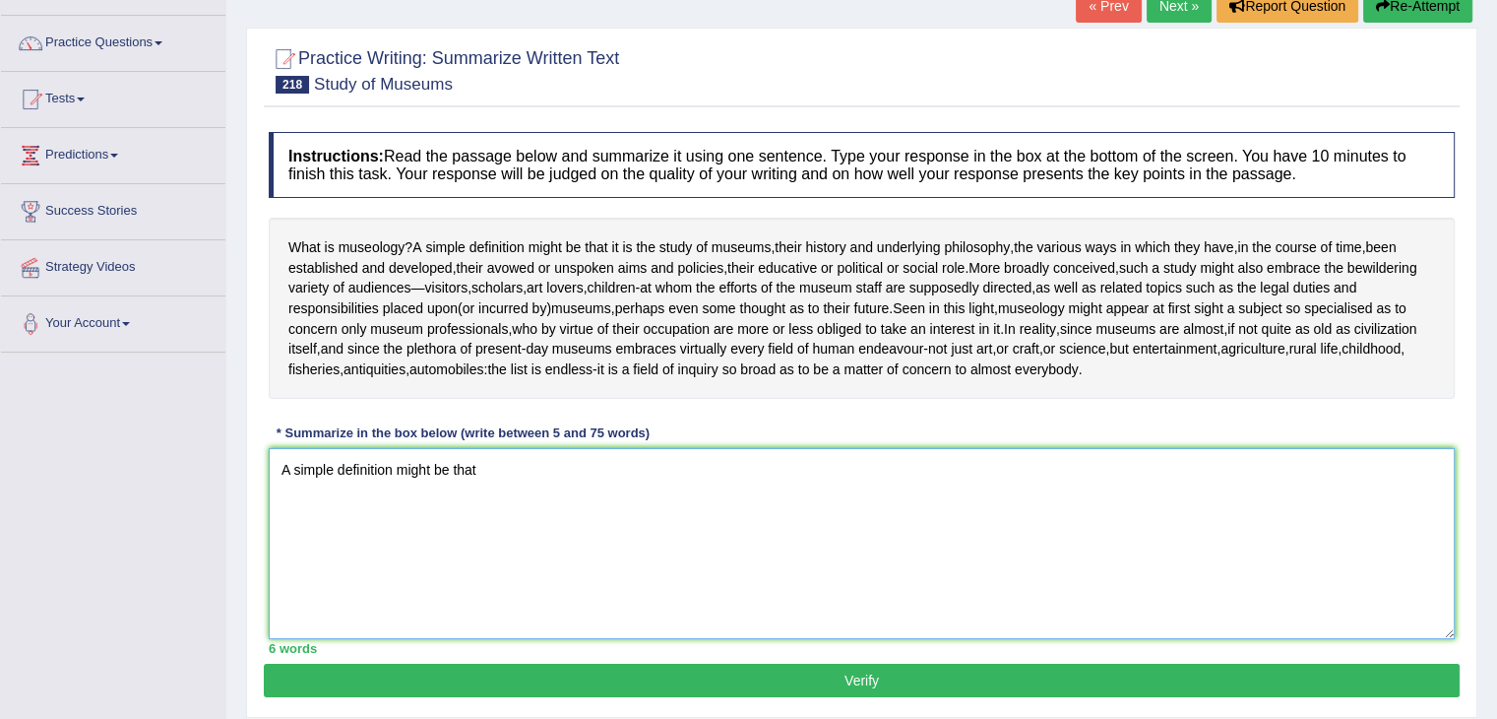
click at [482, 489] on textarea "A simple definition might be that" at bounding box center [862, 543] width 1186 height 191
click at [776, 480] on textarea "A simple definition might be that it is the study of museums and their history" at bounding box center [862, 543] width 1186 height 191
click at [856, 470] on textarea "A simple definition might be that it is the study of museums, their history, an…" at bounding box center [862, 543] width 1186 height 191
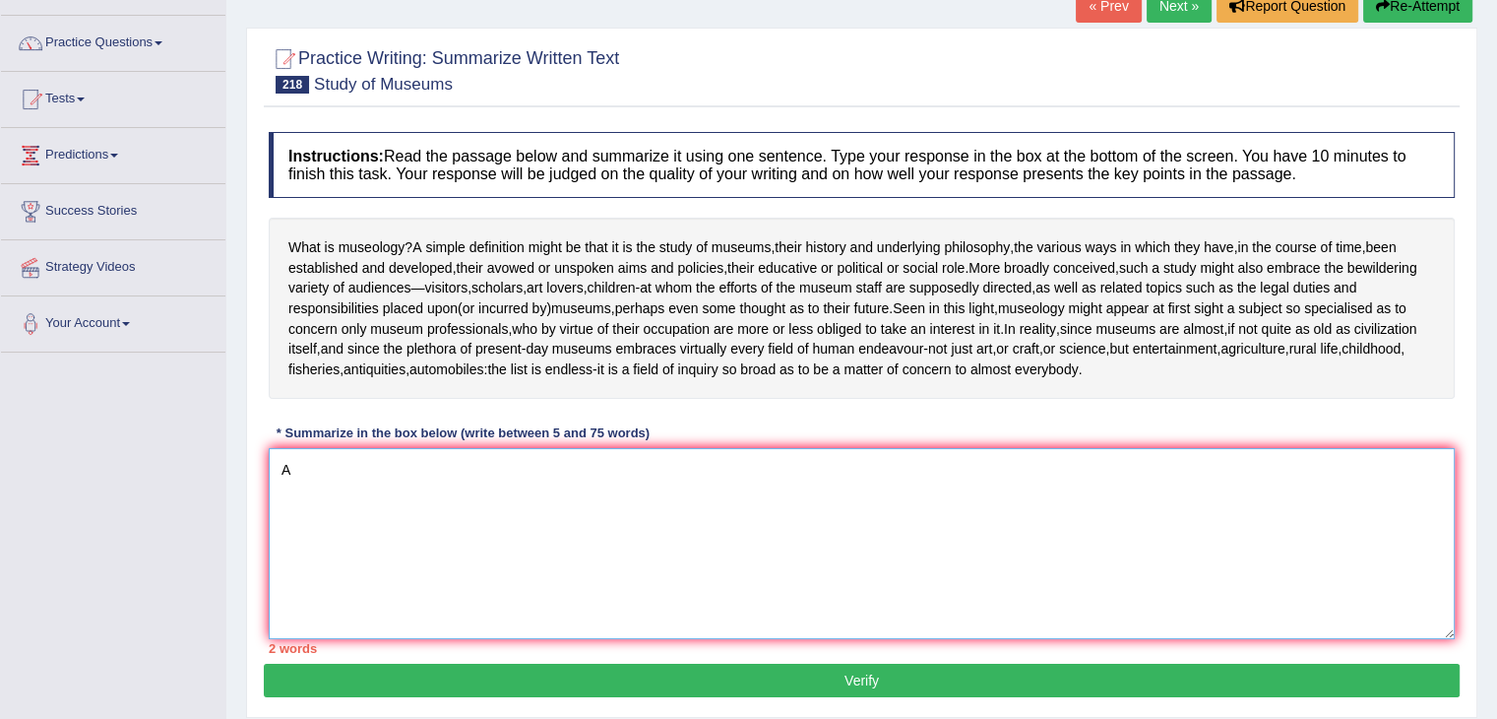
type textarea "A"
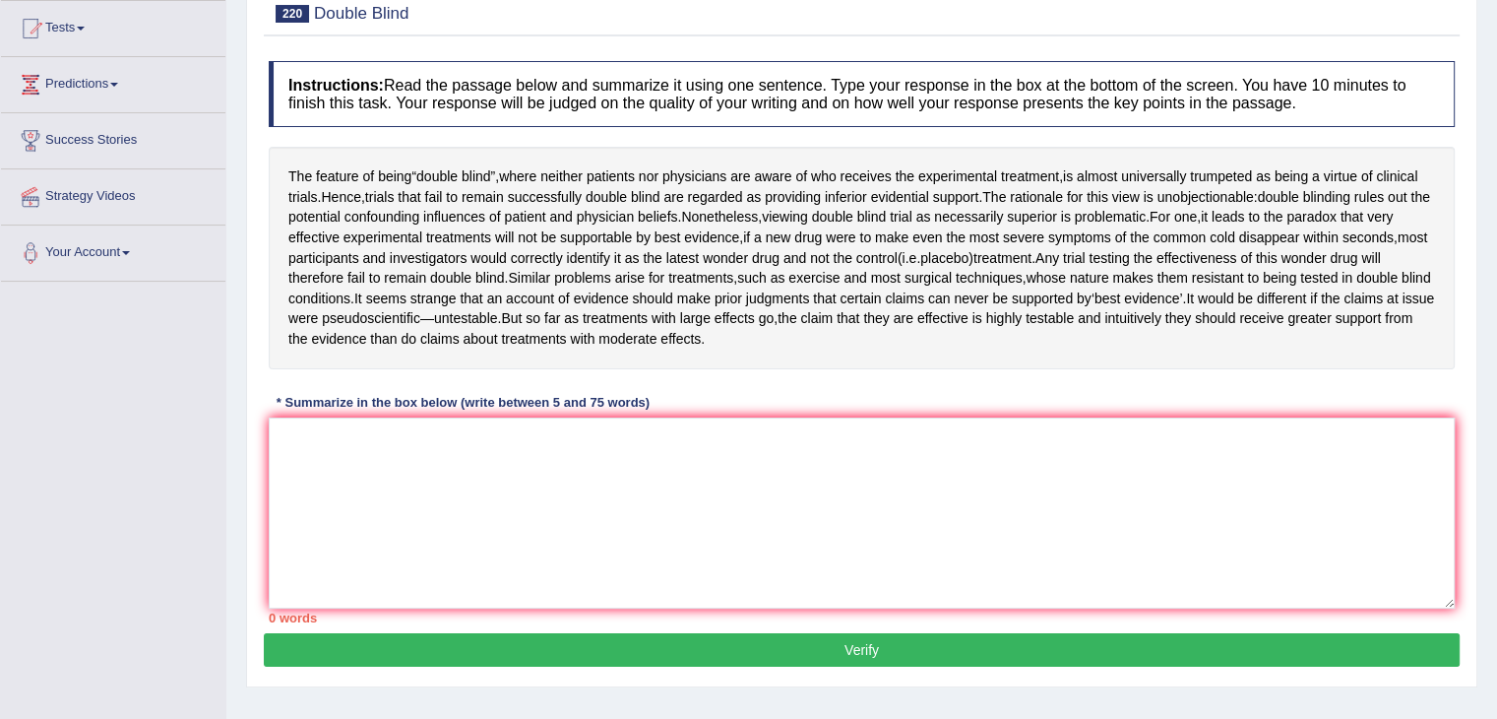
scroll to position [211, 0]
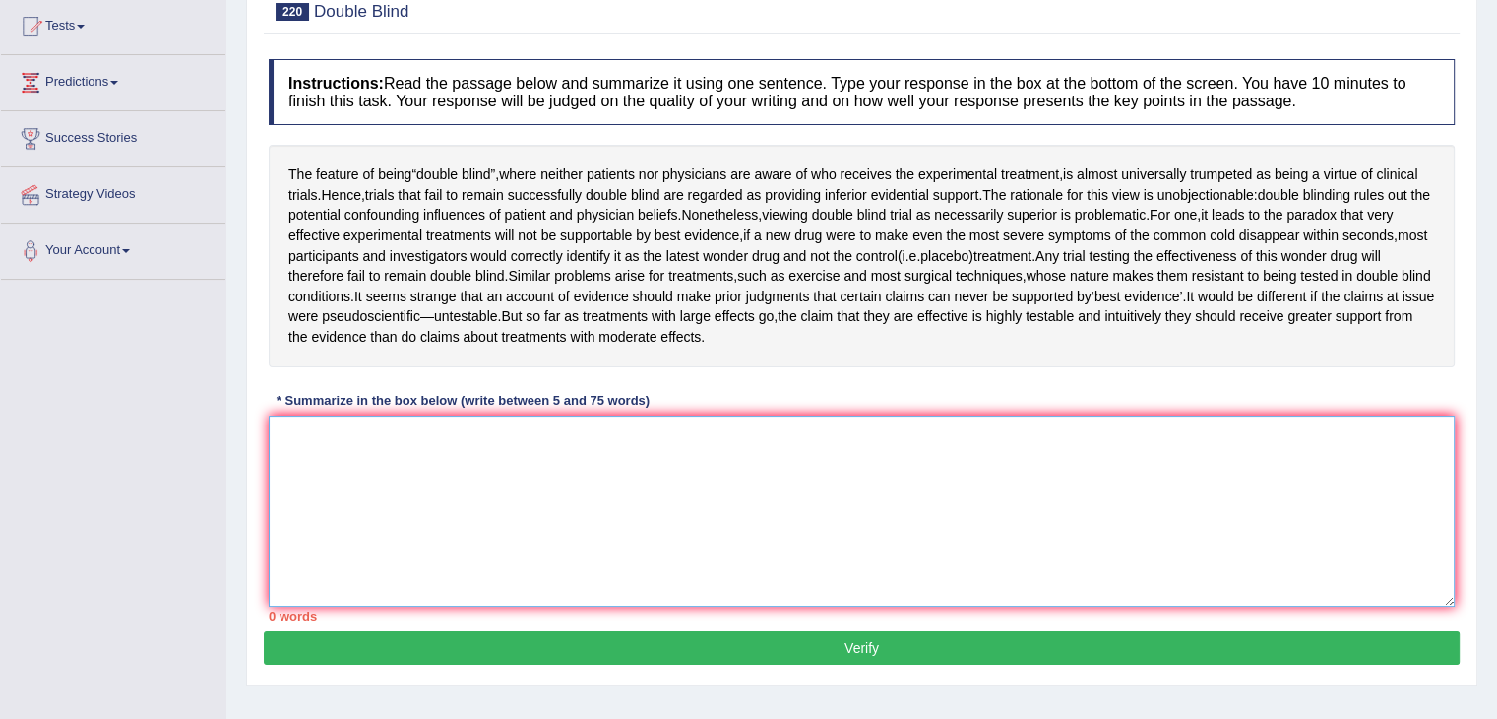
click at [453, 487] on textarea at bounding box center [862, 510] width 1186 height 191
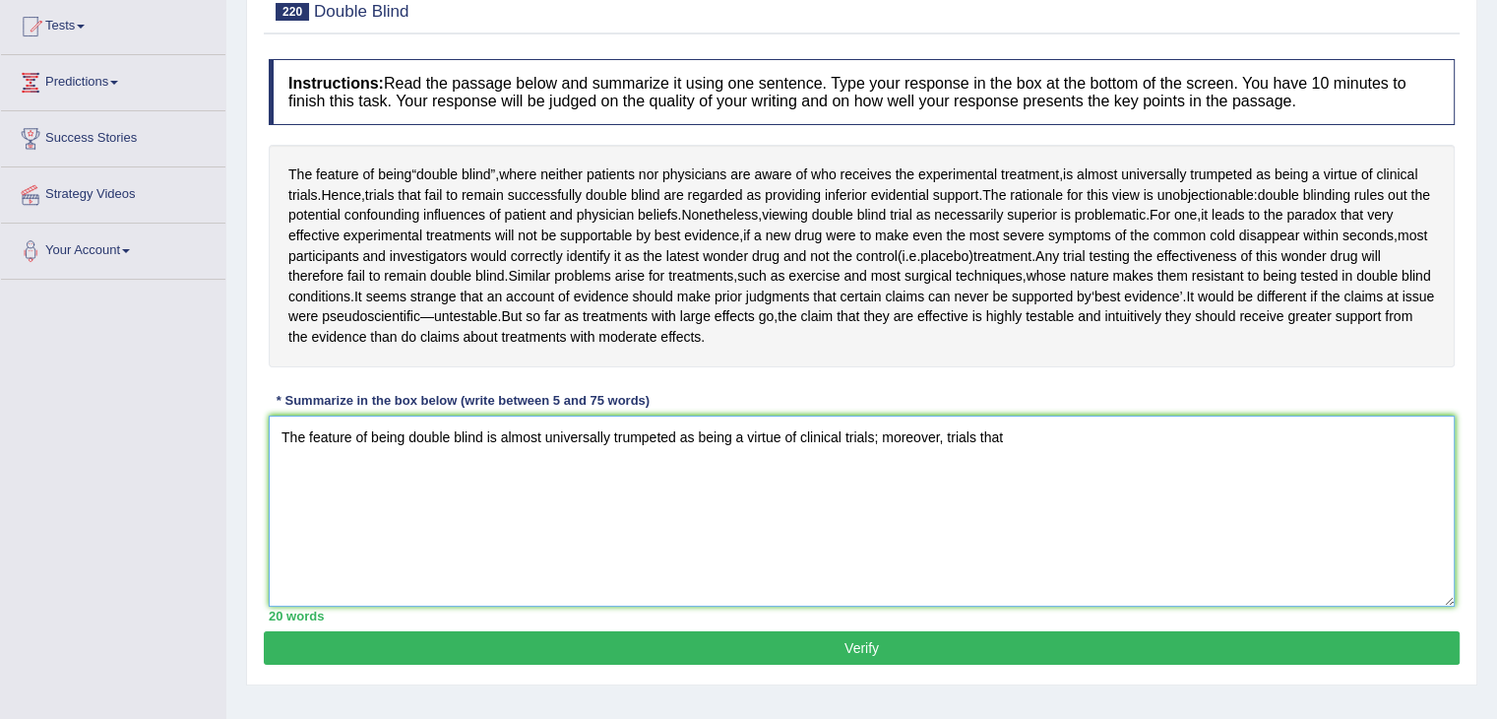
click at [1028, 450] on textarea "The feature of being double blind is almost universally trumpeted as being a vi…" at bounding box center [862, 510] width 1186 height 191
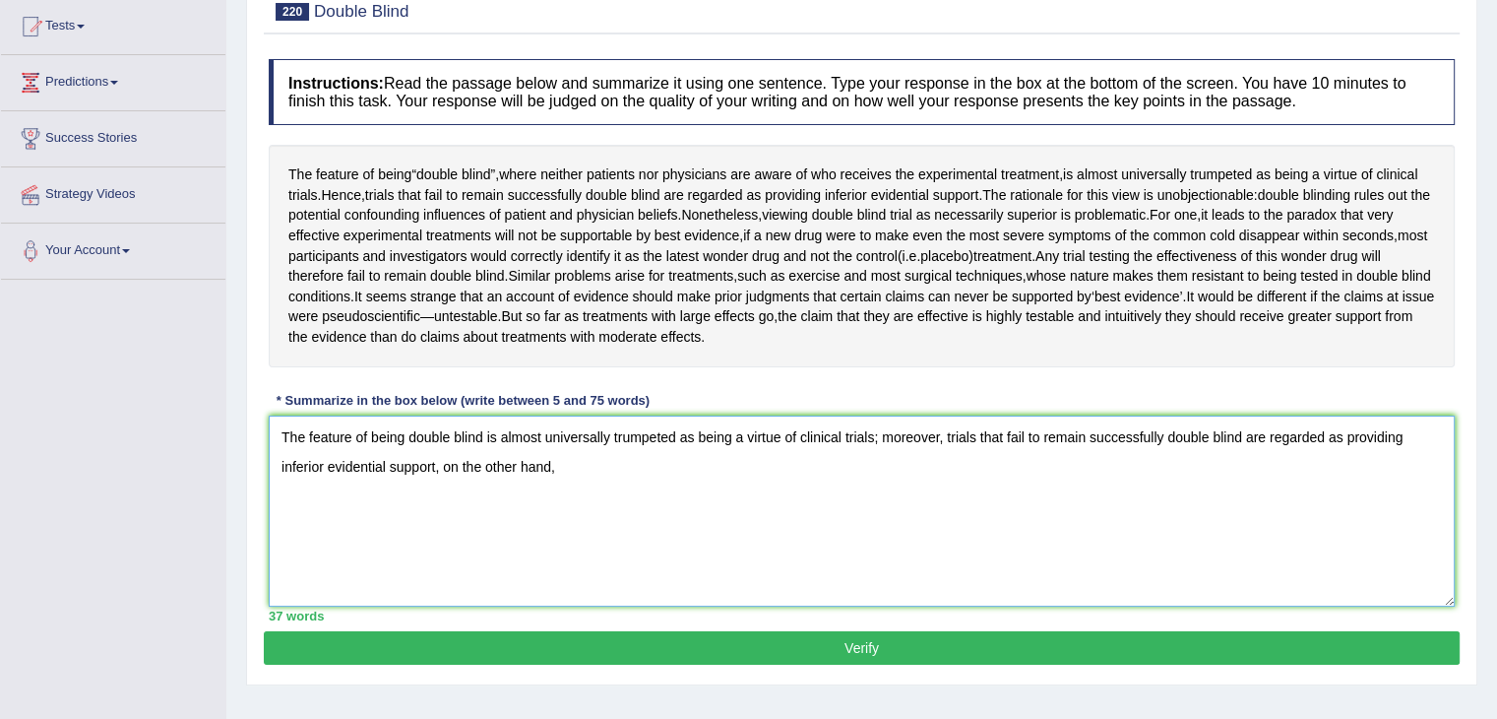
click at [441, 469] on textarea "The feature of being double blind is almost universally trumpeted as being a vi…" at bounding box center [862, 510] width 1186 height 191
click at [577, 475] on textarea "The feature of being double blind is almost universally trumpeted as being a vi…" at bounding box center [862, 510] width 1186 height 191
click at [780, 480] on textarea "The feature of being double blind is almost universally trumpeted as being a vi…" at bounding box center [862, 510] width 1186 height 191
click at [969, 479] on textarea "The feature of being double blind is almost universally trumpeted as being a vi…" at bounding box center [862, 510] width 1186 height 191
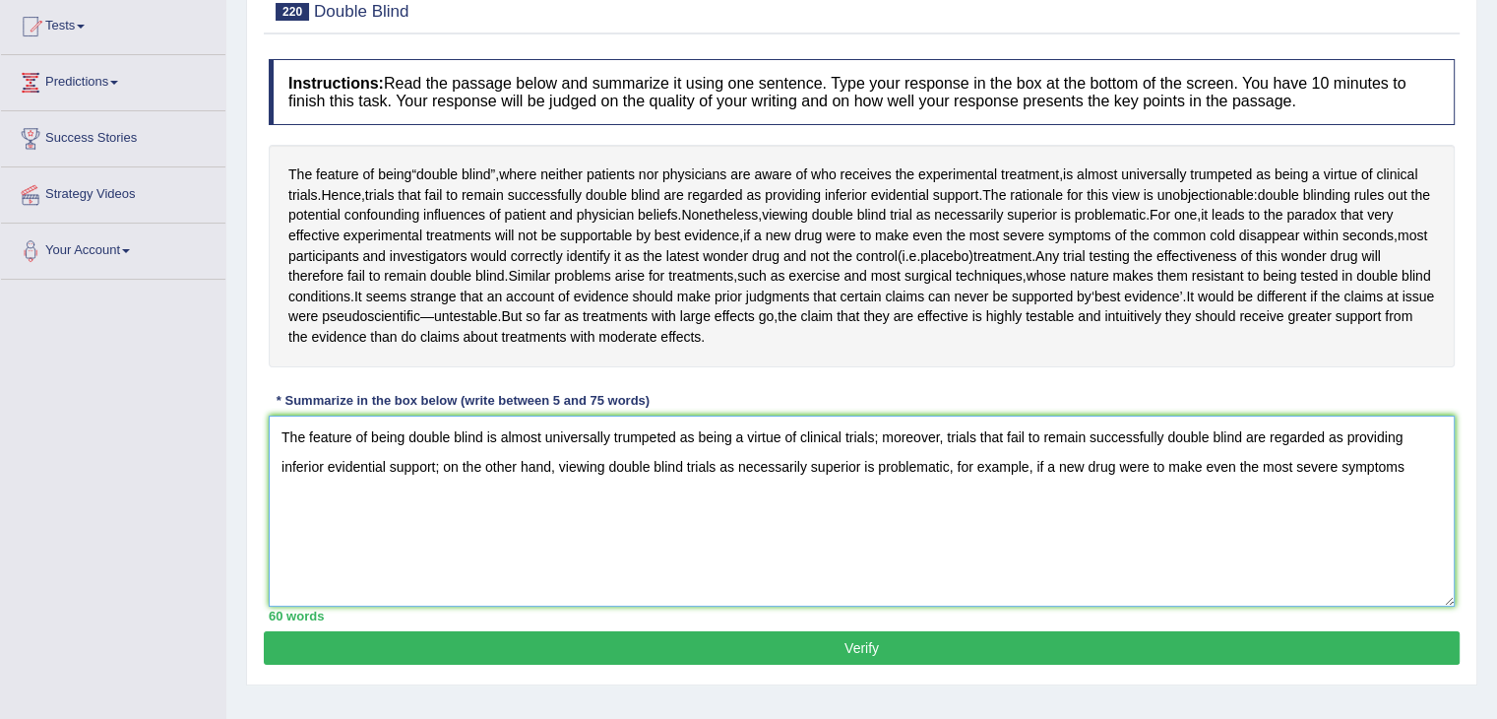
click at [1402, 467] on textarea "The feature of being double blind is almost universally trumpeted as being a vi…" at bounding box center [862, 510] width 1186 height 191
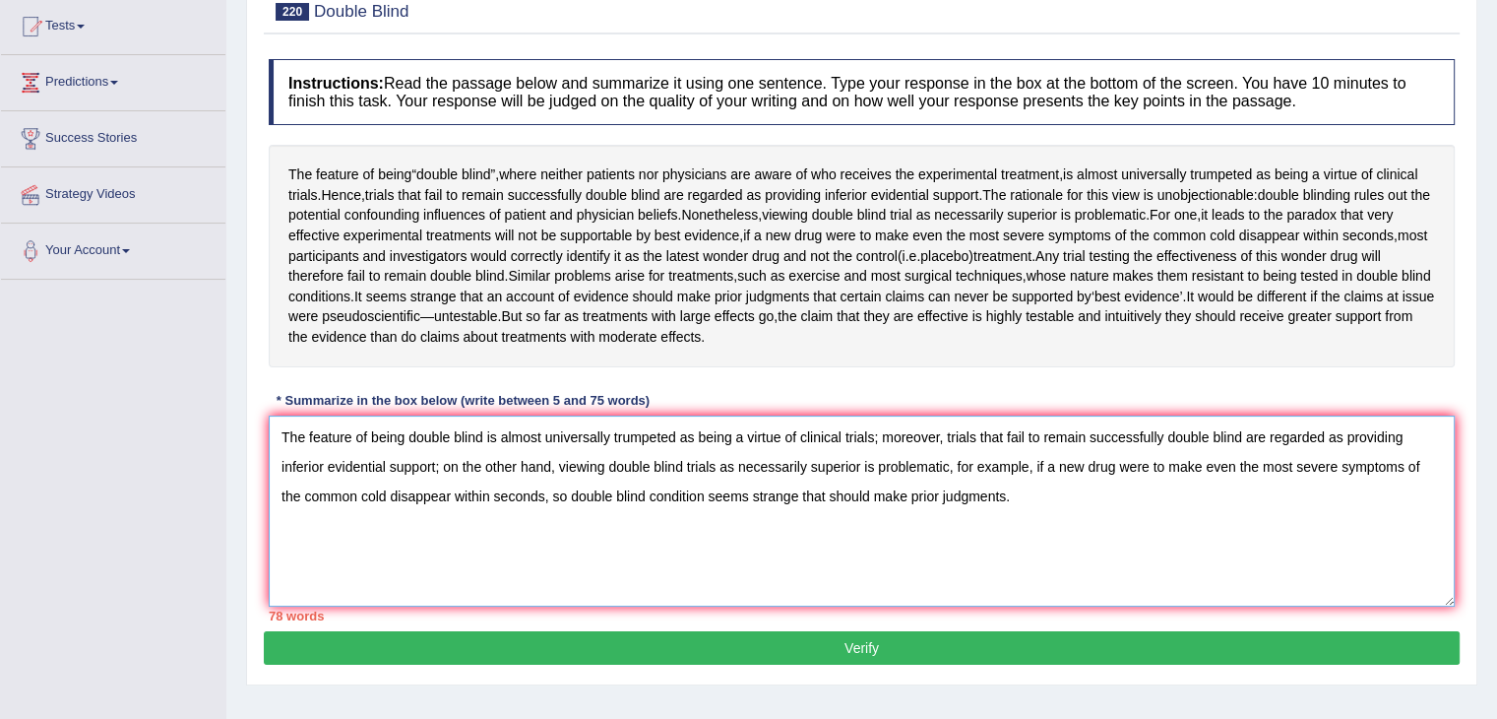
click at [550, 469] on textarea "The feature of being double blind is almost universally trumpeted as being a vi…" at bounding box center [862, 510] width 1186 height 191
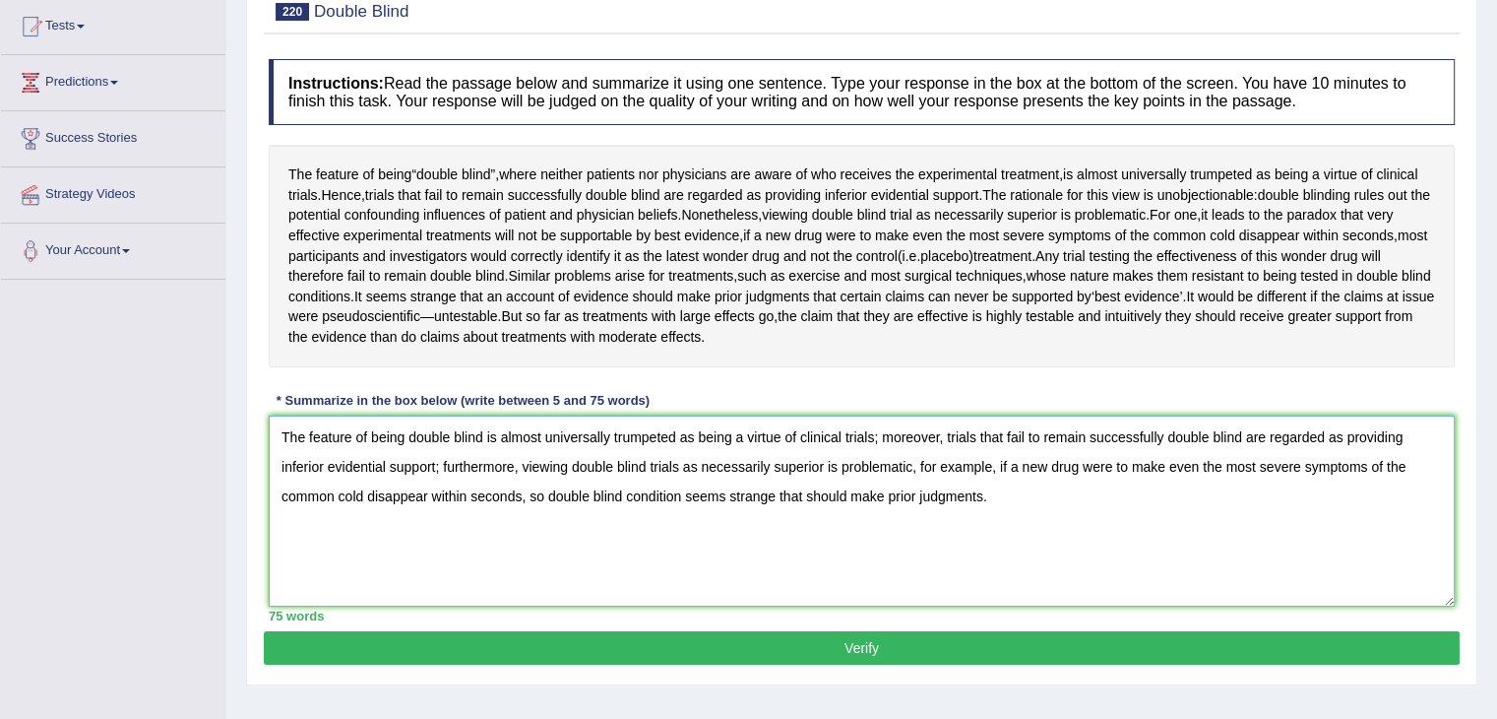
type textarea "The feature of being double blind is almost universally trumpeted as being a vi…"
click at [834, 650] on button "Verify" at bounding box center [862, 647] width 1196 height 33
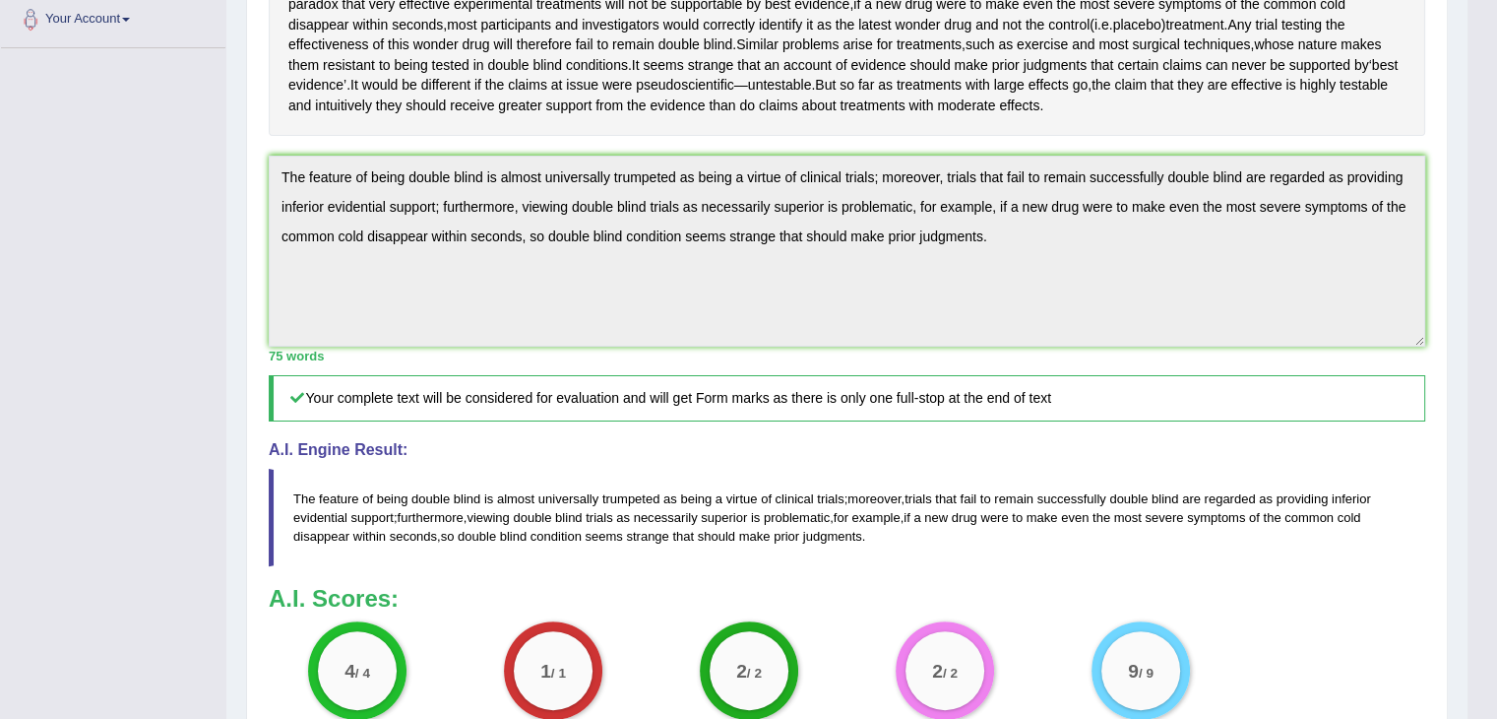
scroll to position [495, 0]
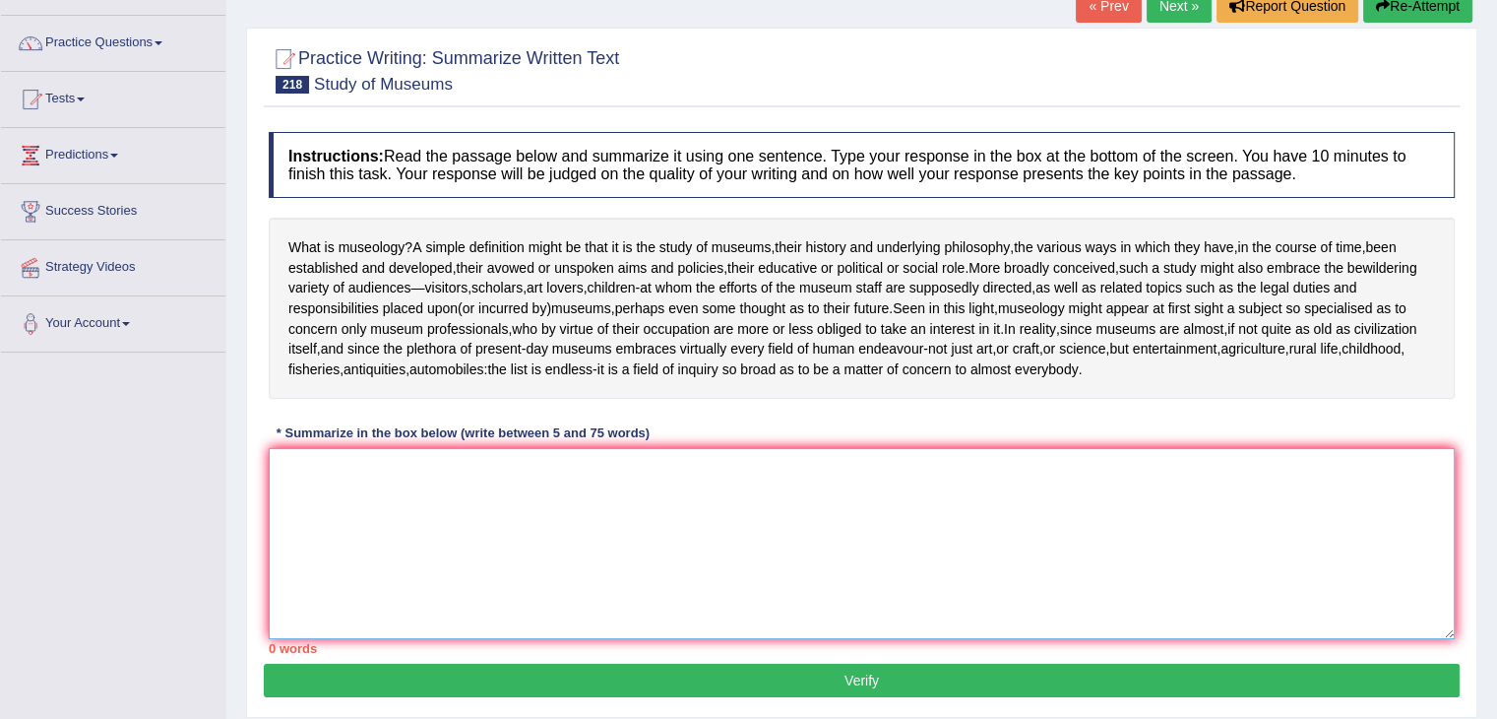
click at [539, 492] on textarea at bounding box center [862, 543] width 1186 height 191
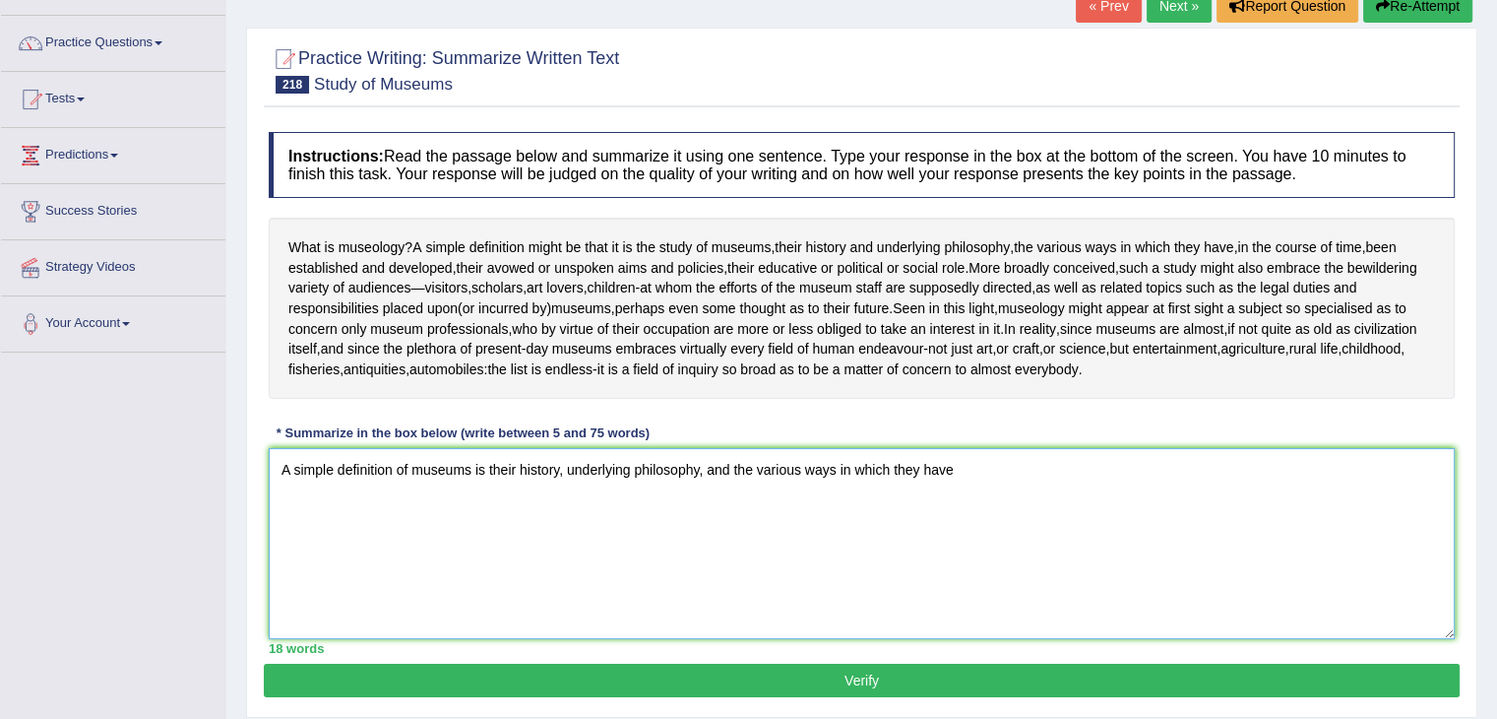
click at [979, 466] on textarea "A simple definition of museums is their history, underlying philosophy, and the…" at bounding box center [862, 543] width 1186 height 191
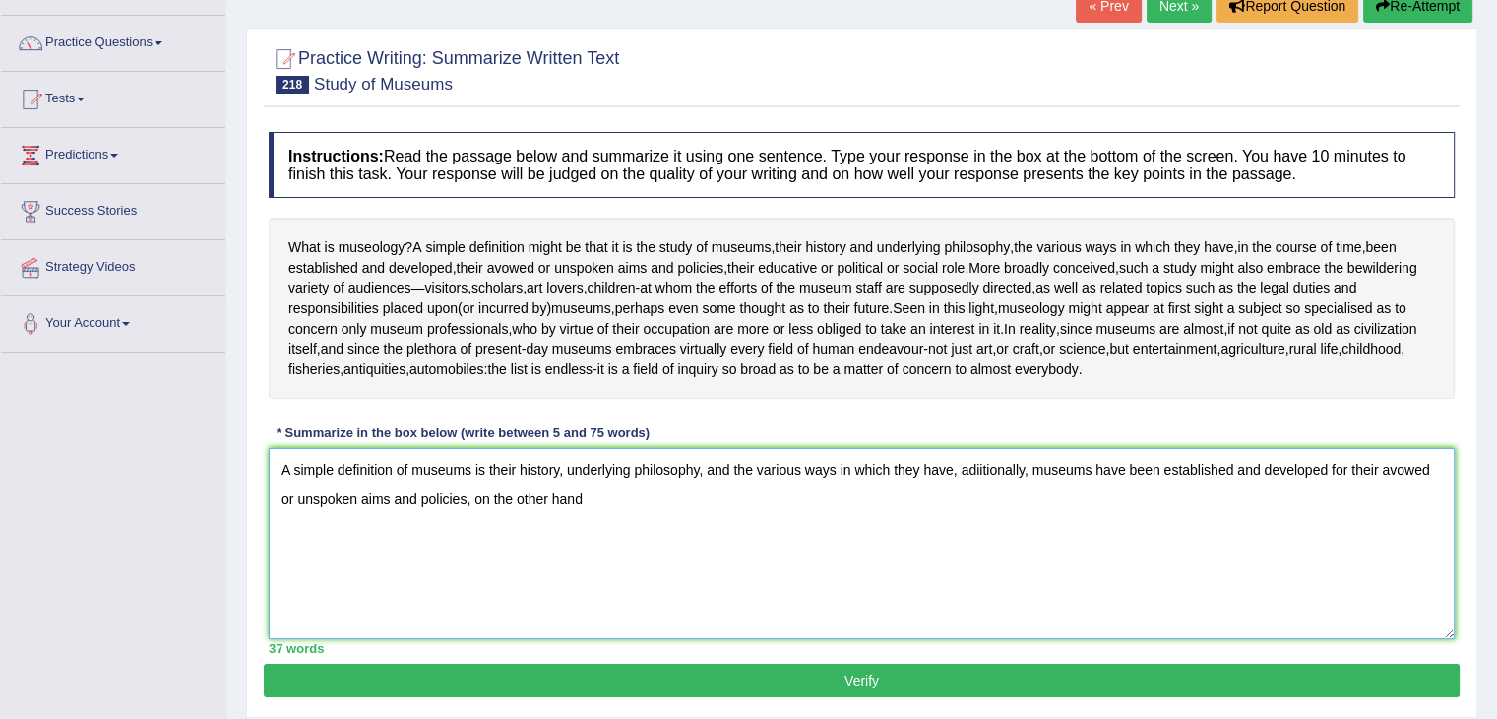
click at [453, 508] on textarea "A simple definition of museums is their history, underlying philosophy, and the…" at bounding box center [862, 543] width 1186 height 191
click at [570, 500] on textarea "A simple definition of museums is their history, underlying philosophy, and the…" at bounding box center [862, 543] width 1186 height 191
click at [1114, 491] on textarea "A simple definition of museums is their history, underlying philosophy, and the…" at bounding box center [862, 543] width 1186 height 191
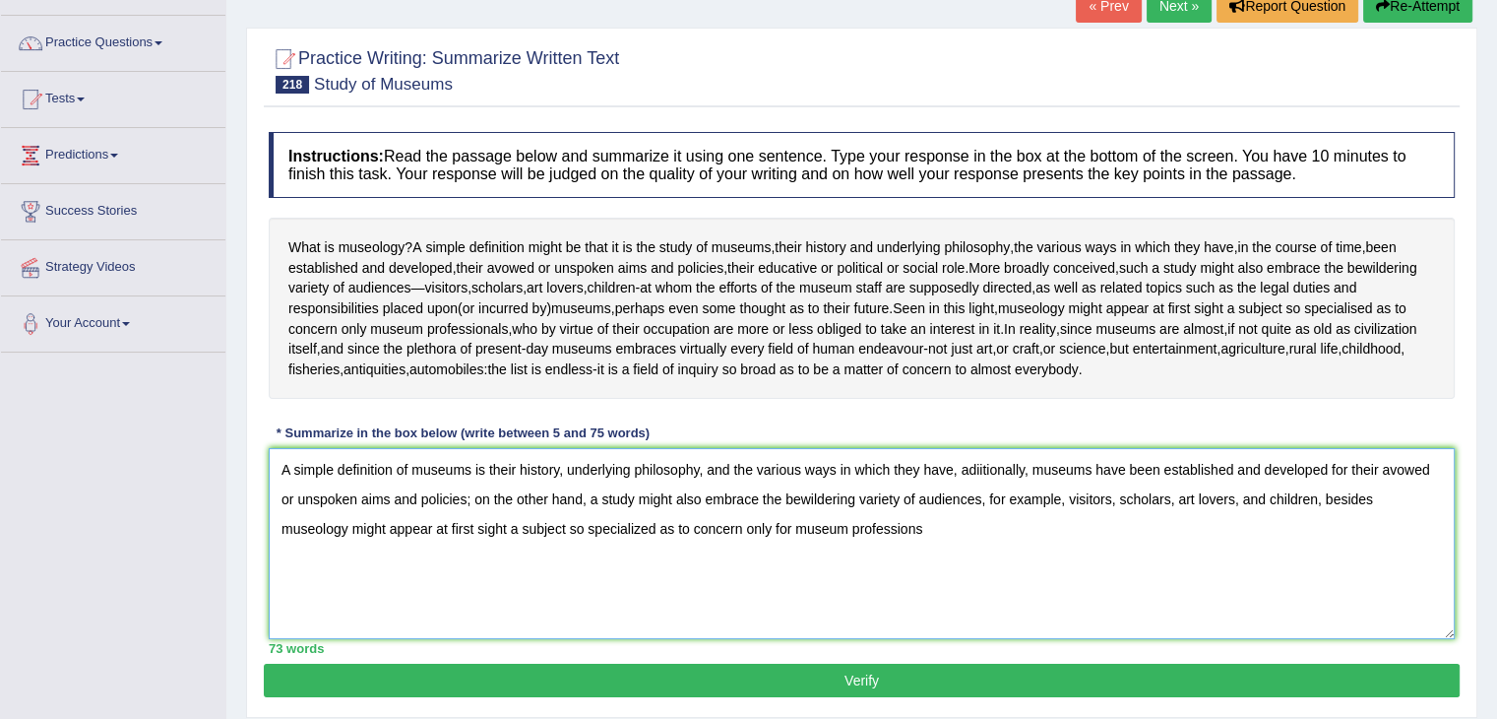
click at [1294, 501] on textarea "A simple definition of museums is their history, underlying philosophy, and the…" at bounding box center [862, 543] width 1186 height 191
click at [1284, 503] on textarea "A simple definition of museums is their history, underlying philosophy, and the…" at bounding box center [862, 543] width 1186 height 191
click at [802, 536] on textarea "A simple definition of museums is their history, underlying philosophy, and the…" at bounding box center [862, 543] width 1186 height 191
click at [420, 533] on textarea "A simple definition of museums is their history, underlying philosophy, and the…" at bounding box center [862, 543] width 1186 height 191
click at [780, 541] on textarea "A simple definition of museums is their history, underlying philosophy, and the…" at bounding box center [862, 543] width 1186 height 191
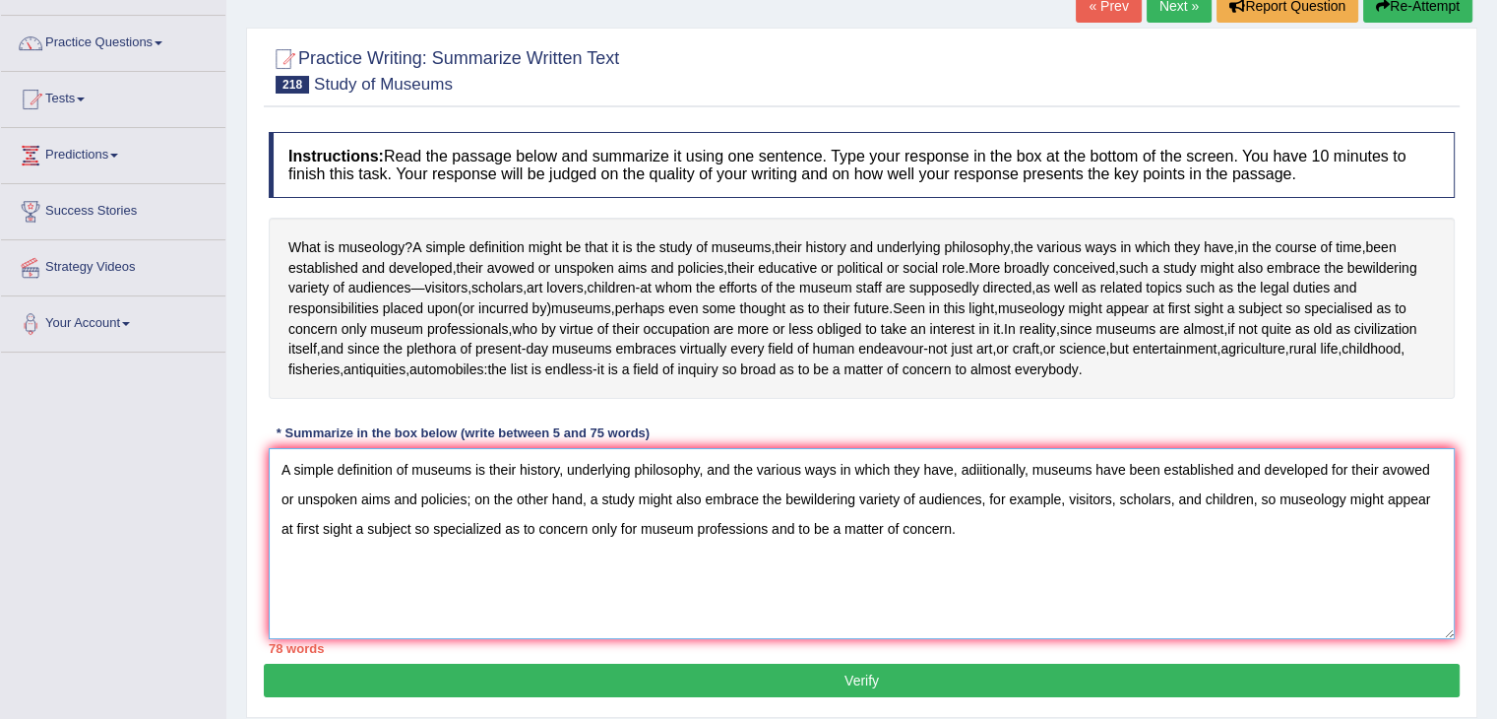
click at [563, 501] on textarea "A simple definition of museums is their history, underlying philosophy, and the…" at bounding box center [862, 543] width 1186 height 191
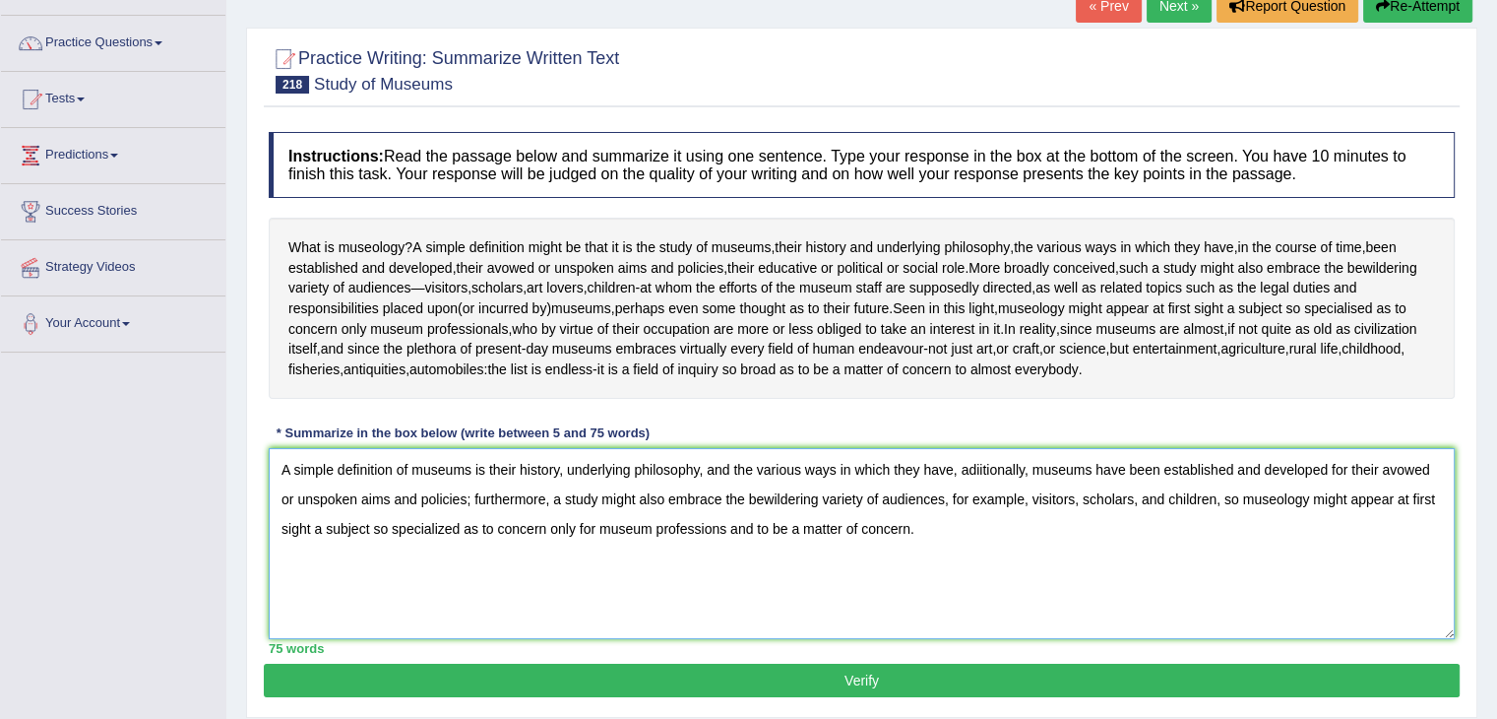
click at [941, 551] on textarea "A simple definition of museums is their history, underlying philosophy, and the…" at bounding box center [862, 543] width 1186 height 191
click at [729, 531] on textarea "A simple definition of museums is their history, underlying philosophy, and the…" at bounding box center [862, 543] width 1186 height 191
type textarea "A simple definition of museums is their history, underlying philosophy, and the…"
click at [894, 664] on button "Verify" at bounding box center [862, 680] width 1196 height 33
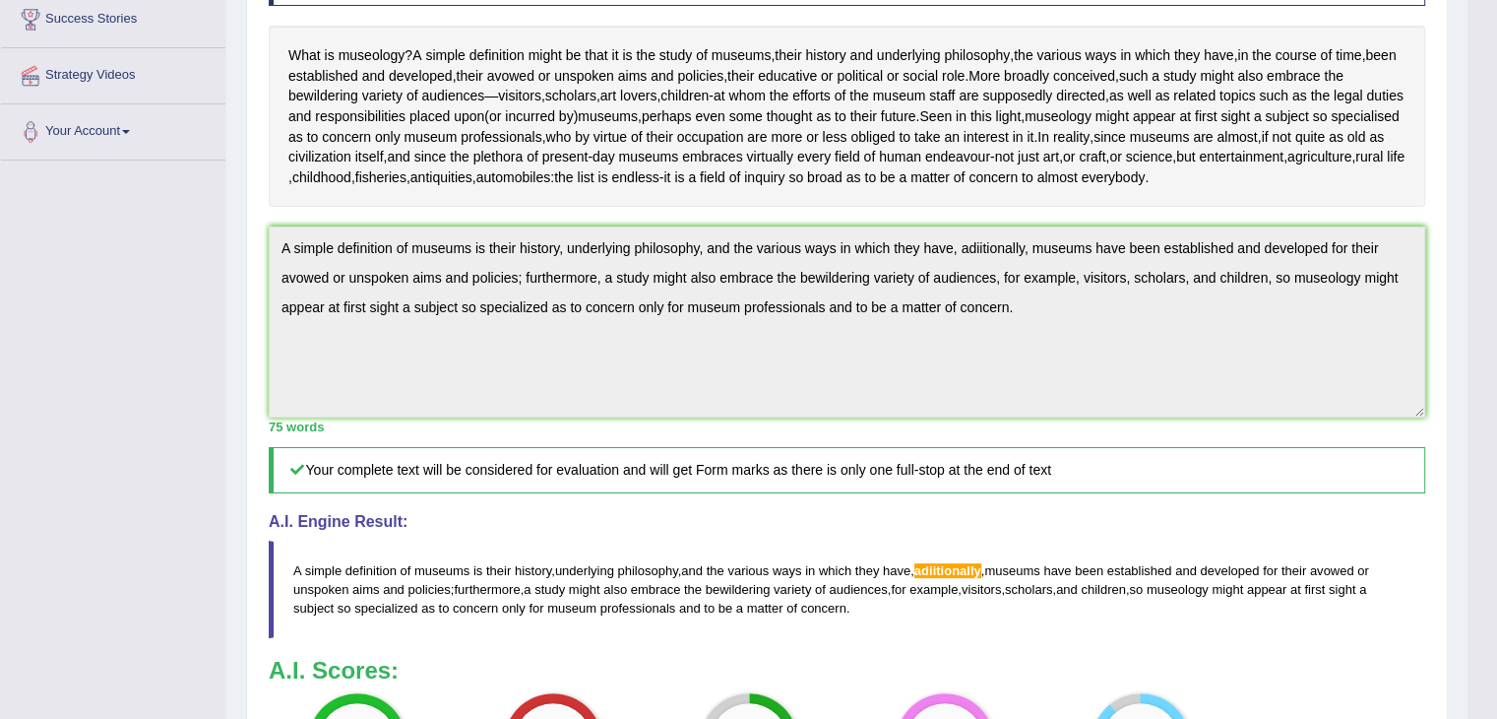
scroll to position [420, 0]
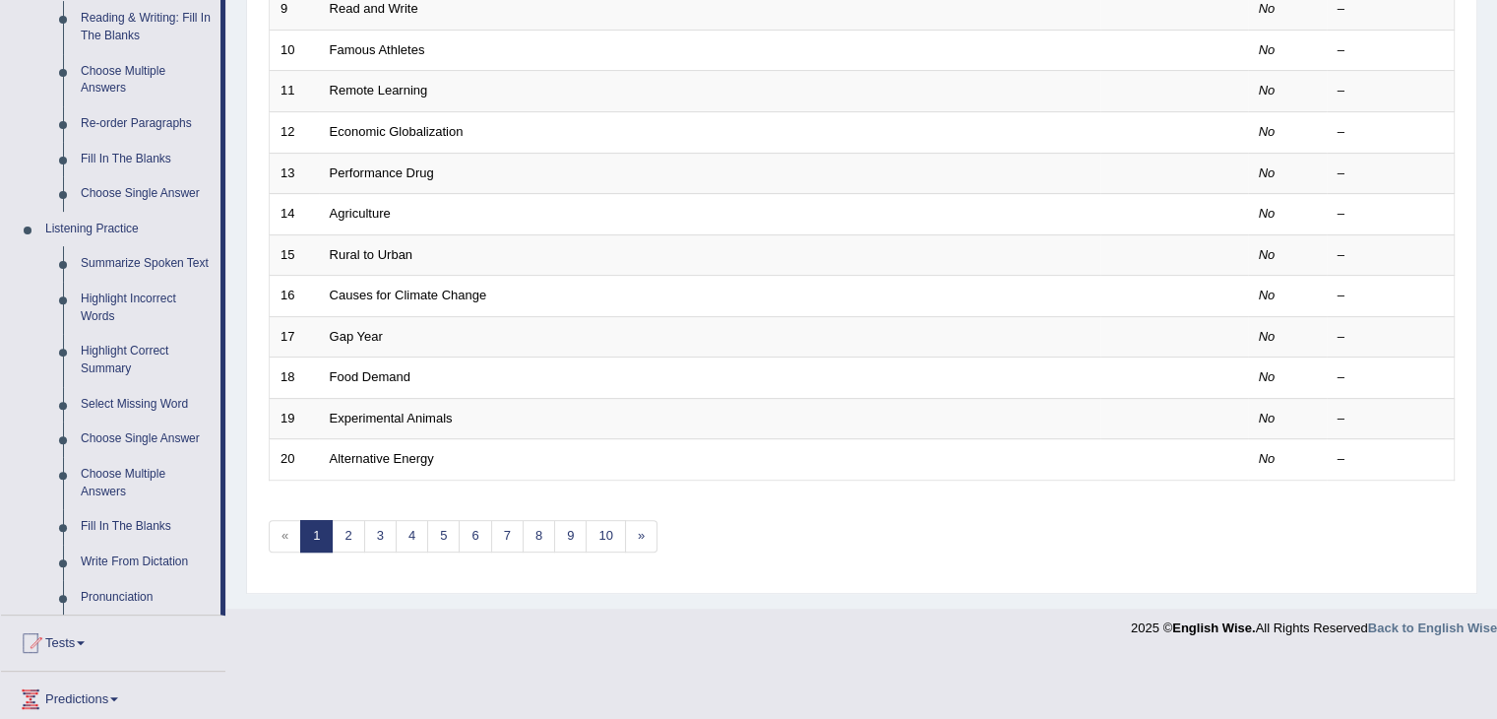
scroll to position [650, 0]
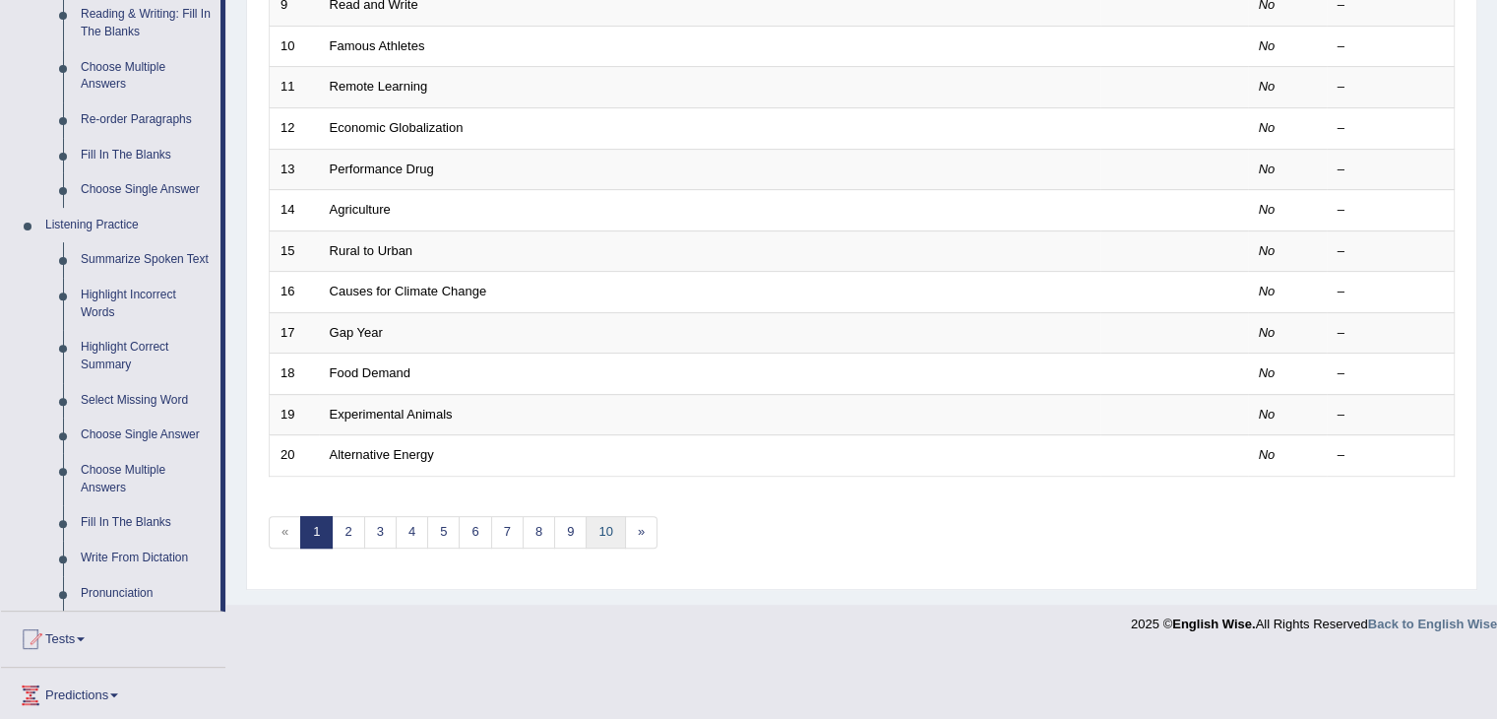
click at [588, 536] on link "10" at bounding box center [605, 532] width 39 height 32
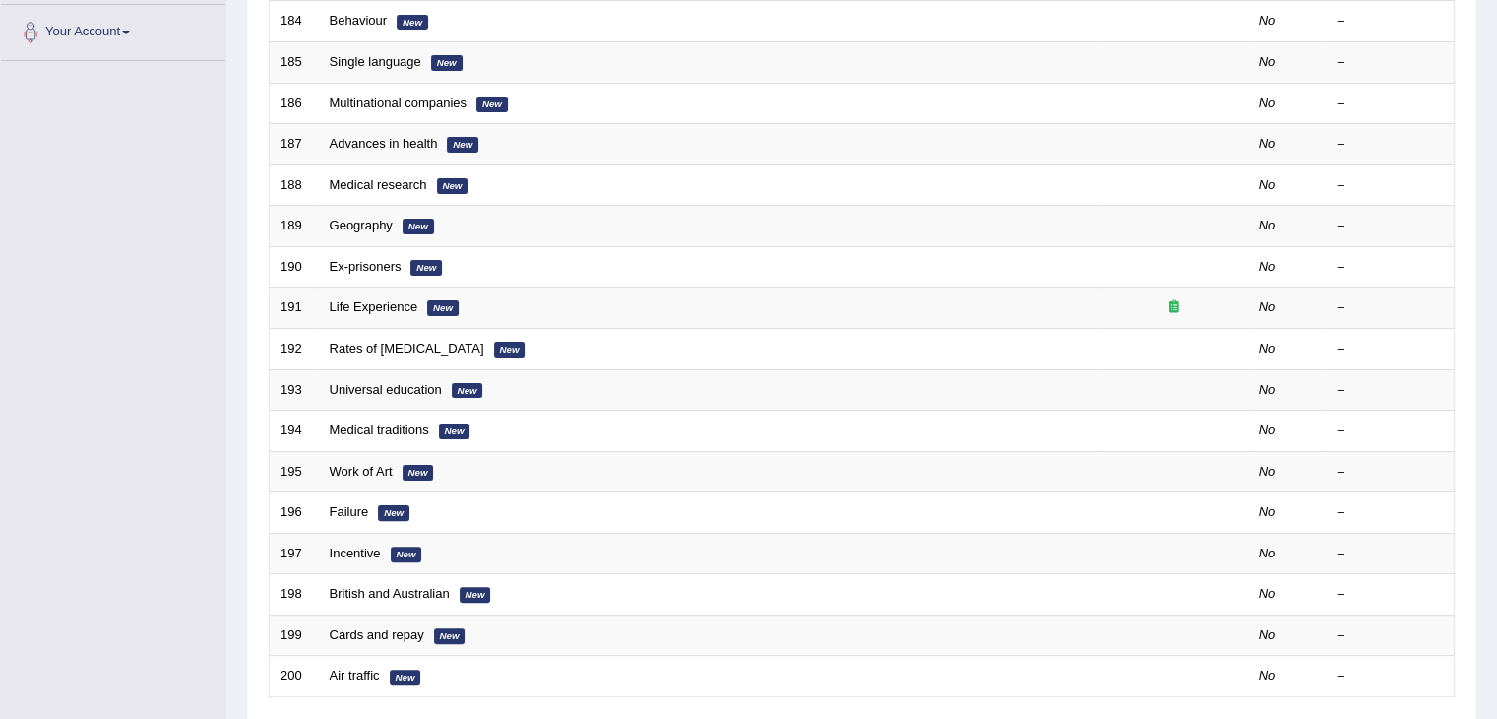
scroll to position [579, 0]
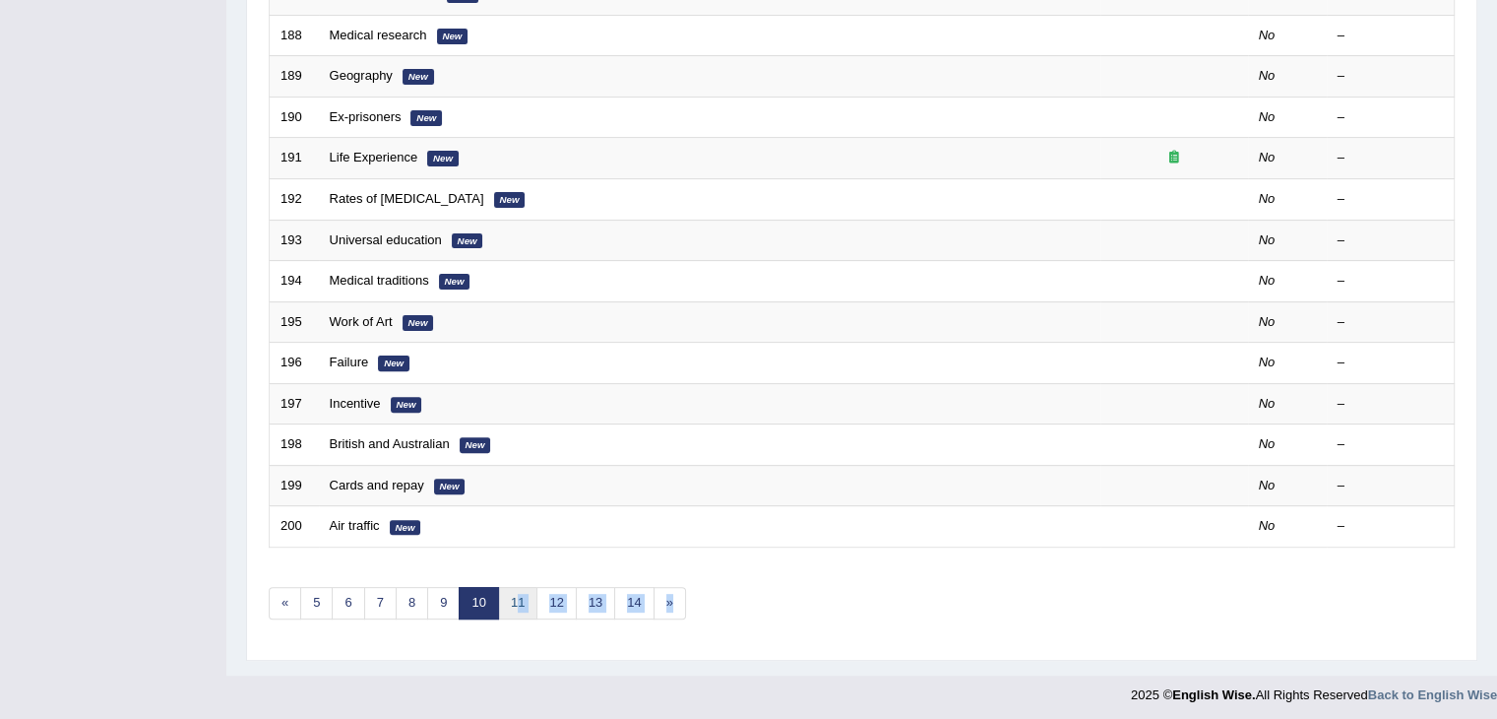
drag, startPoint x: 515, startPoint y: 613, endPoint x: 515, endPoint y: 598, distance: 15.8
click at [515, 598] on div "Showing 181-200 of 602 items. # Title Exam Occurring Taken Last Result 181 Food…" at bounding box center [862, 133] width 1186 height 1021
click at [515, 598] on link "11" at bounding box center [517, 603] width 39 height 32
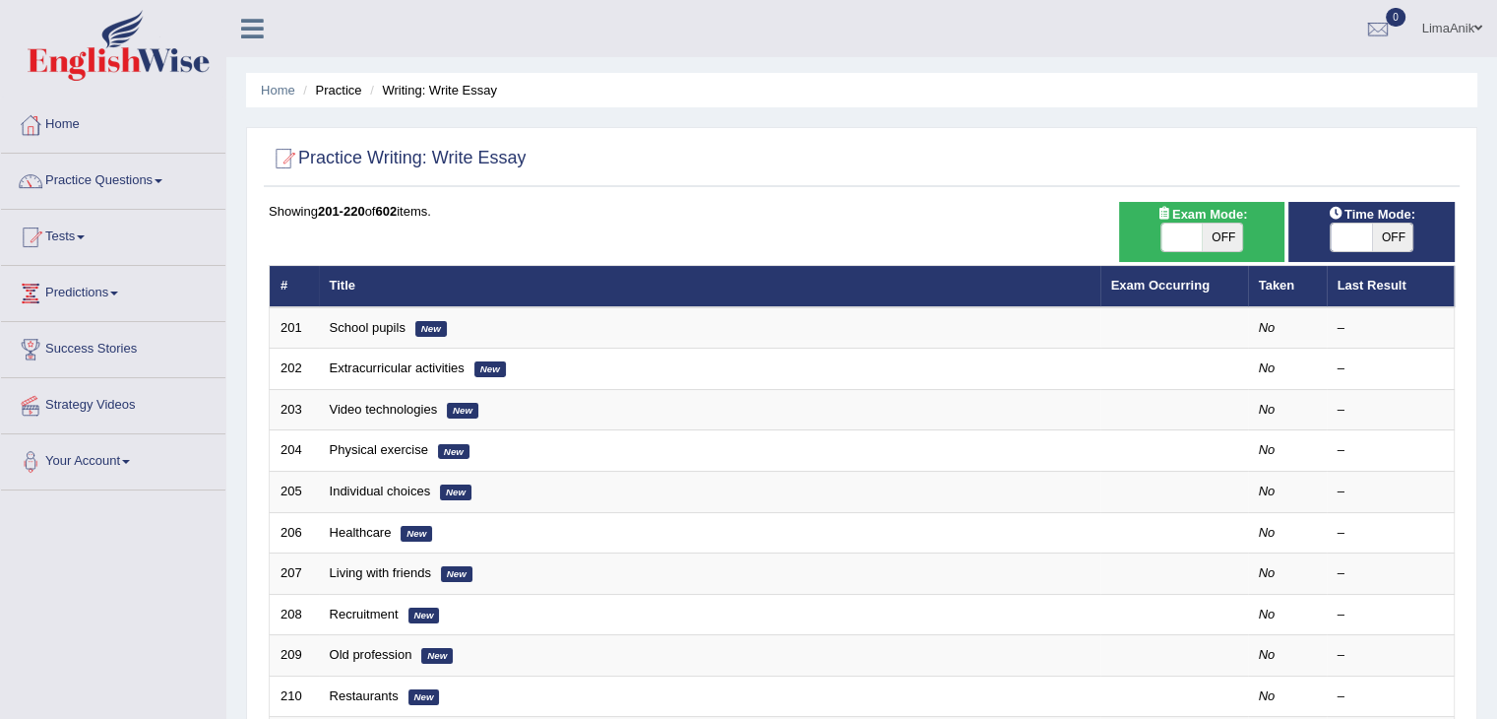
scroll to position [244, 0]
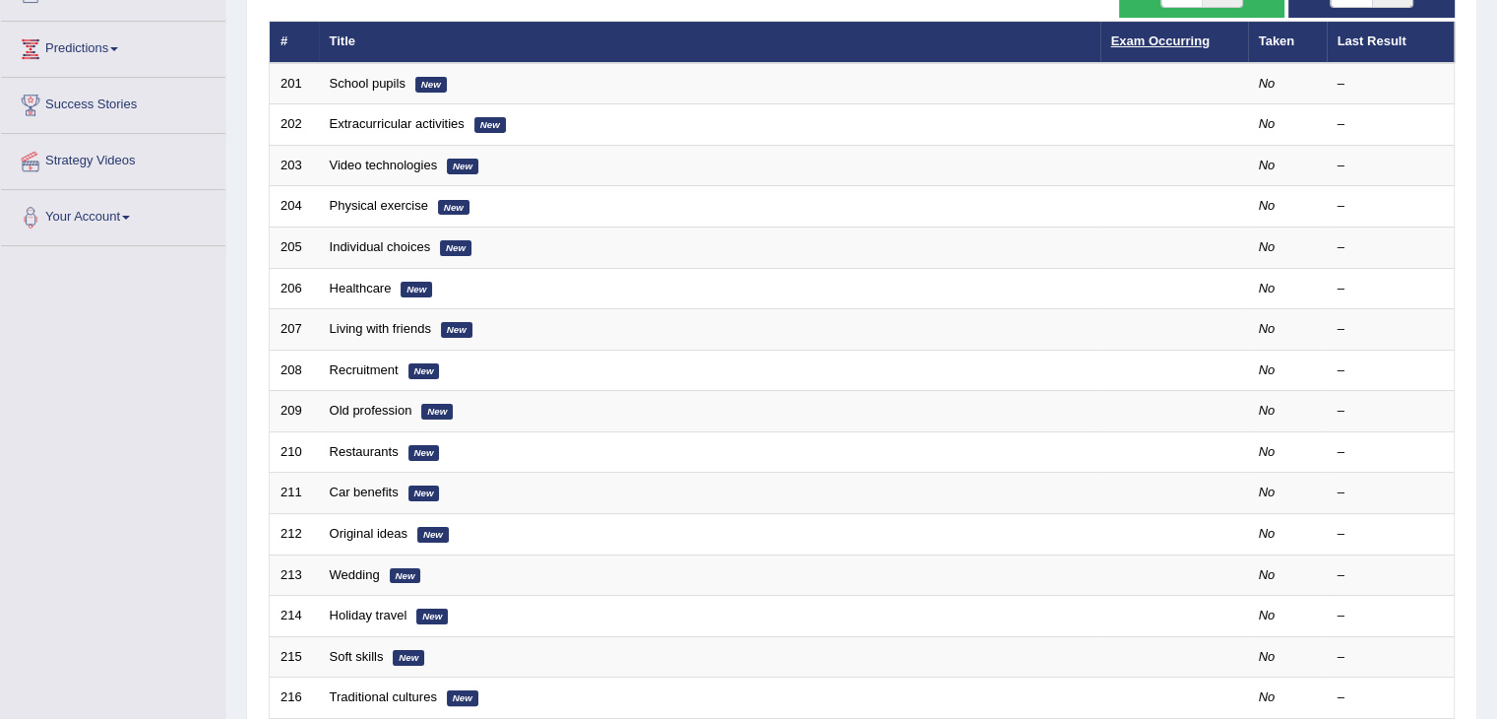
drag, startPoint x: 1177, startPoint y: 49, endPoint x: 1171, endPoint y: 38, distance: 12.8
click at [1171, 38] on th "Exam Occurring" at bounding box center [1175, 42] width 148 height 41
click at [1171, 38] on link "Exam Occurring" at bounding box center [1160, 40] width 98 height 15
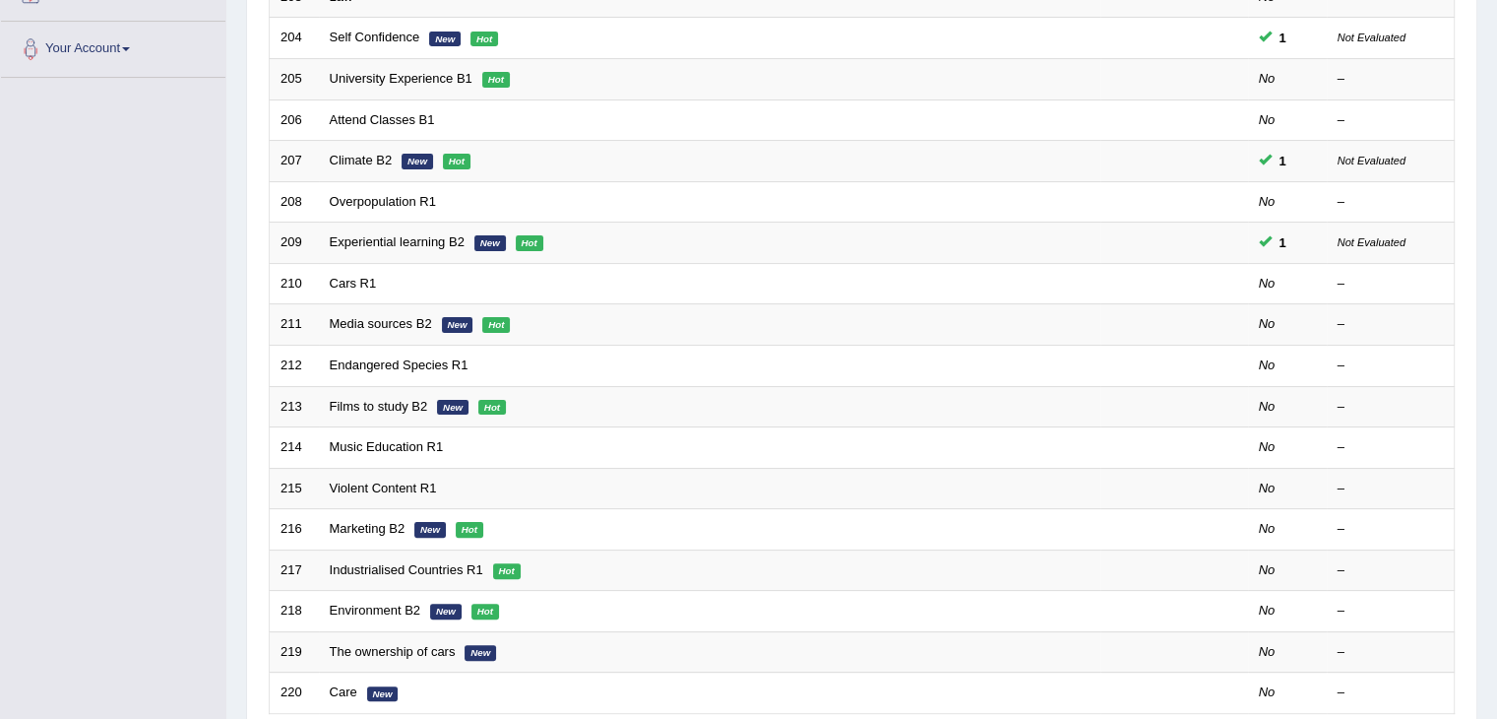
scroll to position [501, 0]
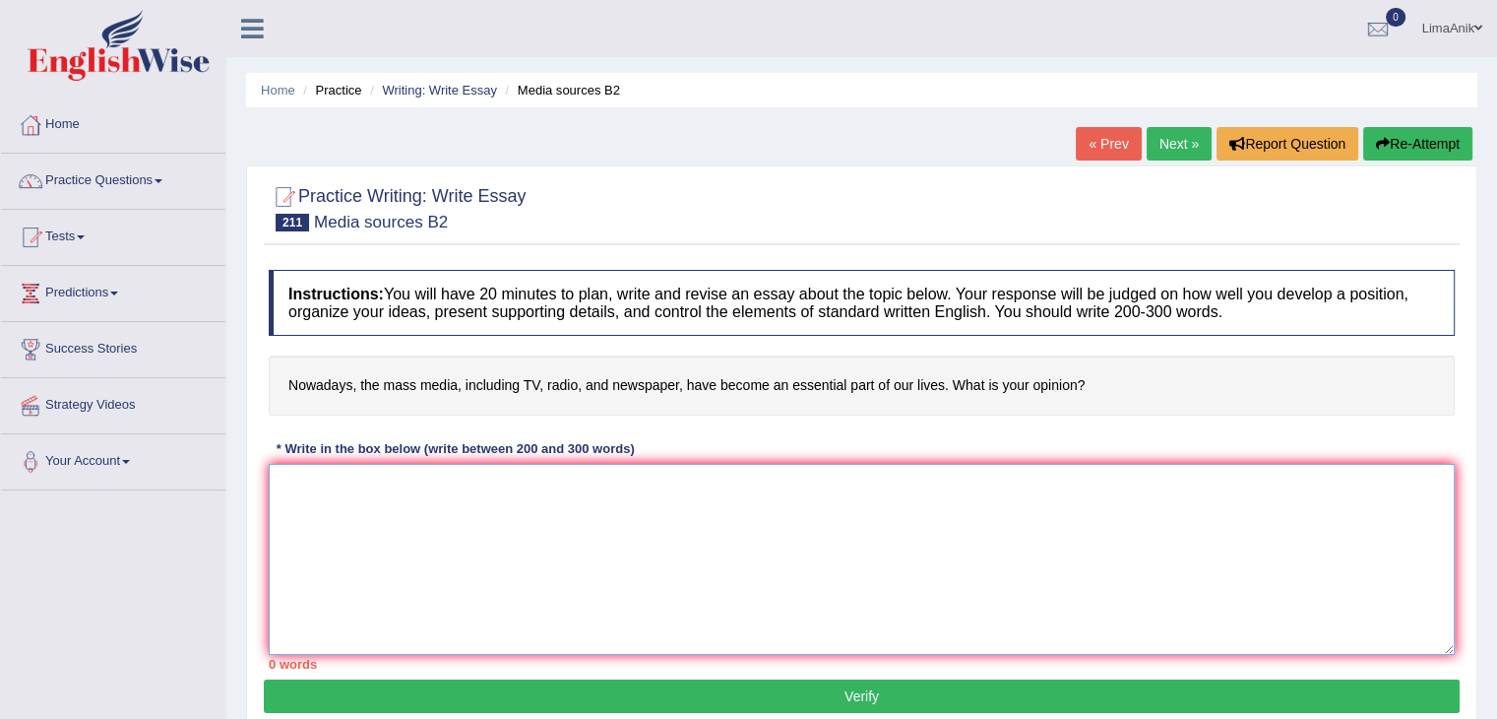
click at [491, 475] on textarea at bounding box center [862, 559] width 1186 height 191
